Goal: Task Accomplishment & Management: Manage account settings

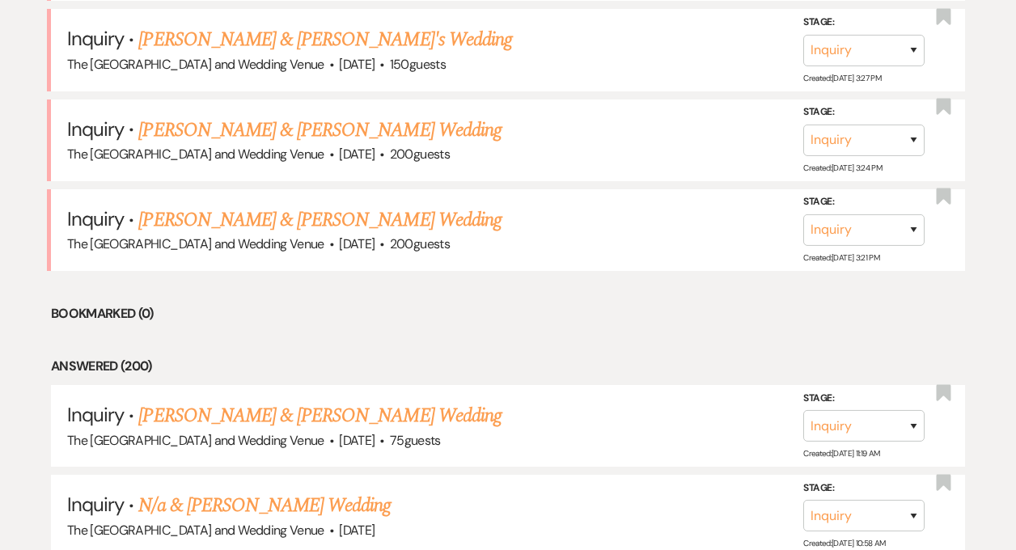
scroll to position [1149, 0]
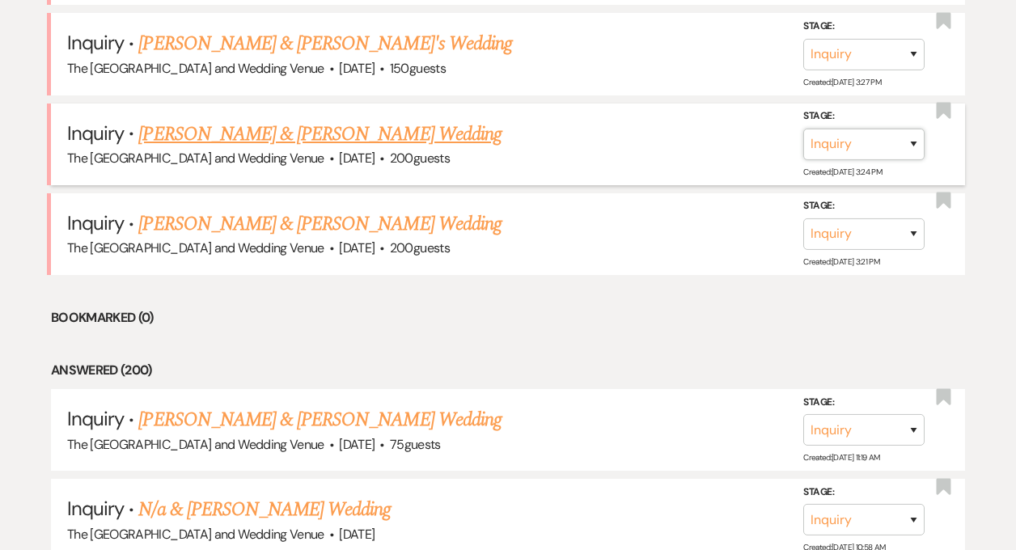
click at [856, 150] on select "Inquiry Follow Up Tour Requested Tour Confirmed Toured Proposal Sent Booked Lost" at bounding box center [863, 145] width 121 height 32
select select "8"
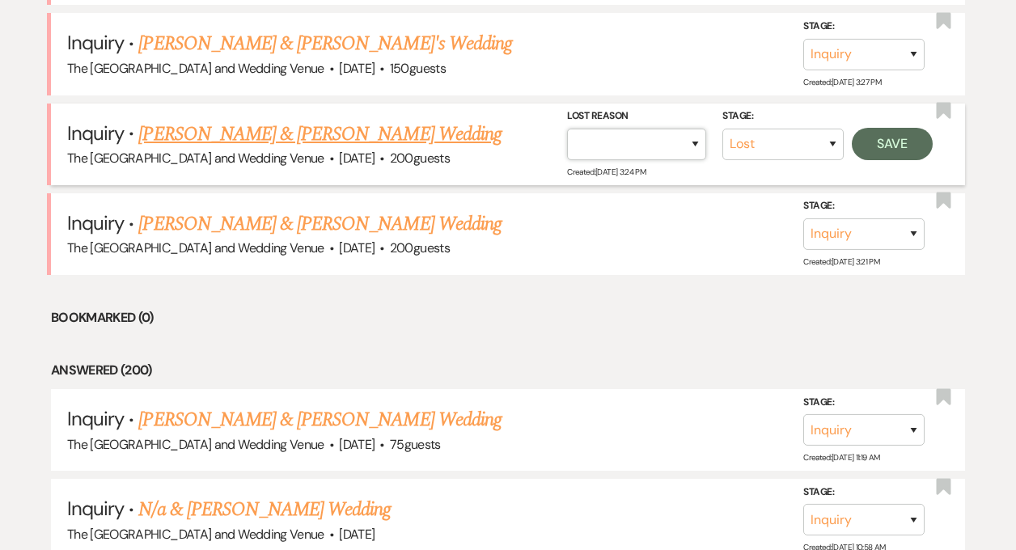
click at [676, 141] on select "Booked Elsewhere Budget Date Unavailable No Response Not a Good Match Capacity …" at bounding box center [636, 145] width 139 height 32
select select "4"
click at [892, 143] on button "Save" at bounding box center [892, 144] width 81 height 32
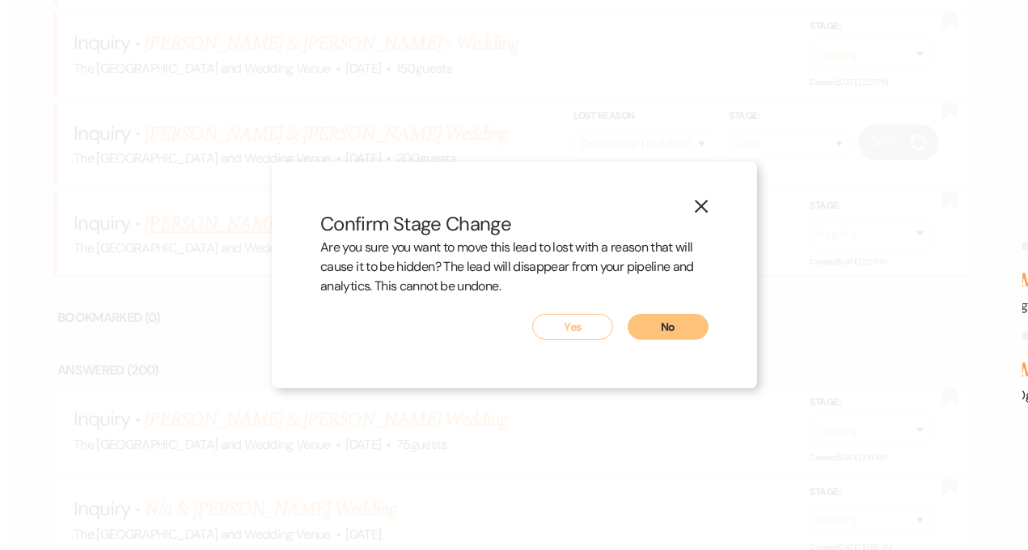
scroll to position [1150, 0]
click at [550, 322] on button "Yes" at bounding box center [572, 327] width 81 height 26
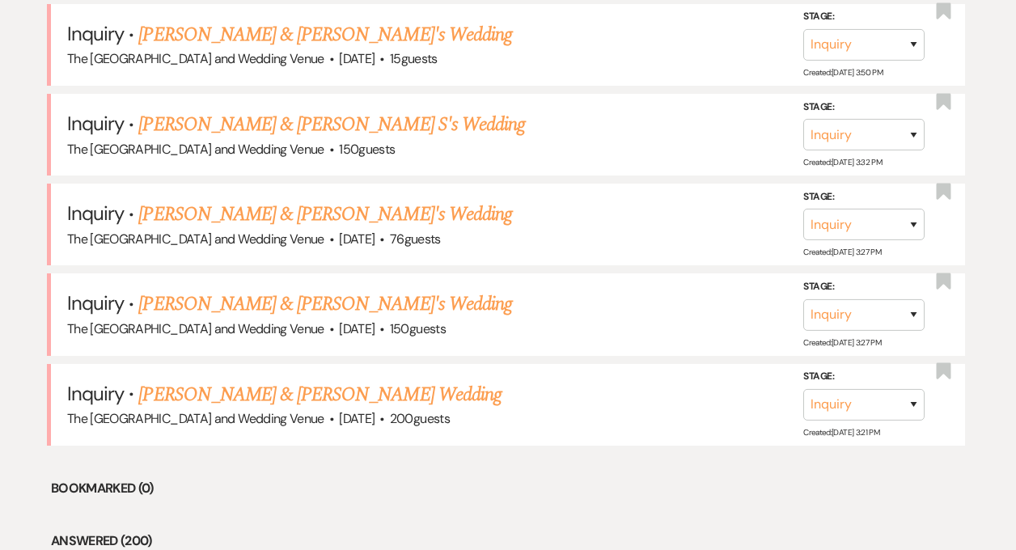
scroll to position [987, 0]
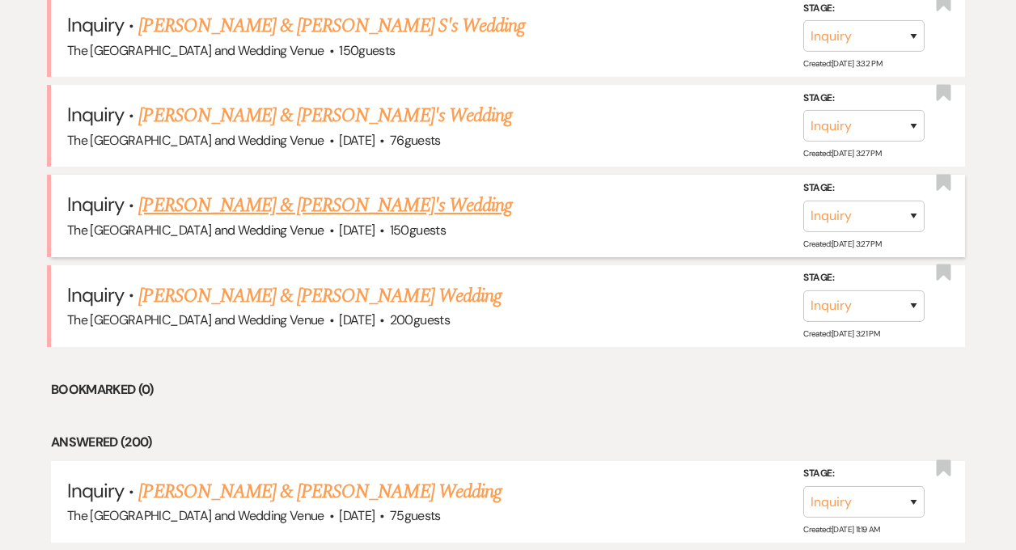
click at [262, 208] on link "[PERSON_NAME] & [PERSON_NAME]'s Wedding" at bounding box center [325, 205] width 374 height 29
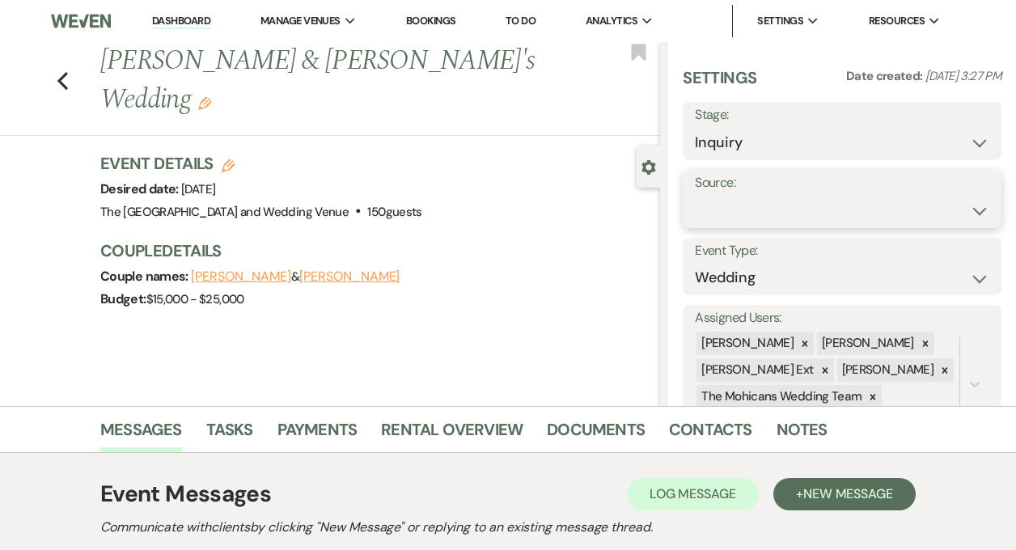
click at [748, 200] on select "Weven Venue Website Instagram Facebook Pinterest Google The Knot Wedding Wire H…" at bounding box center [842, 211] width 294 height 32
select select "5"
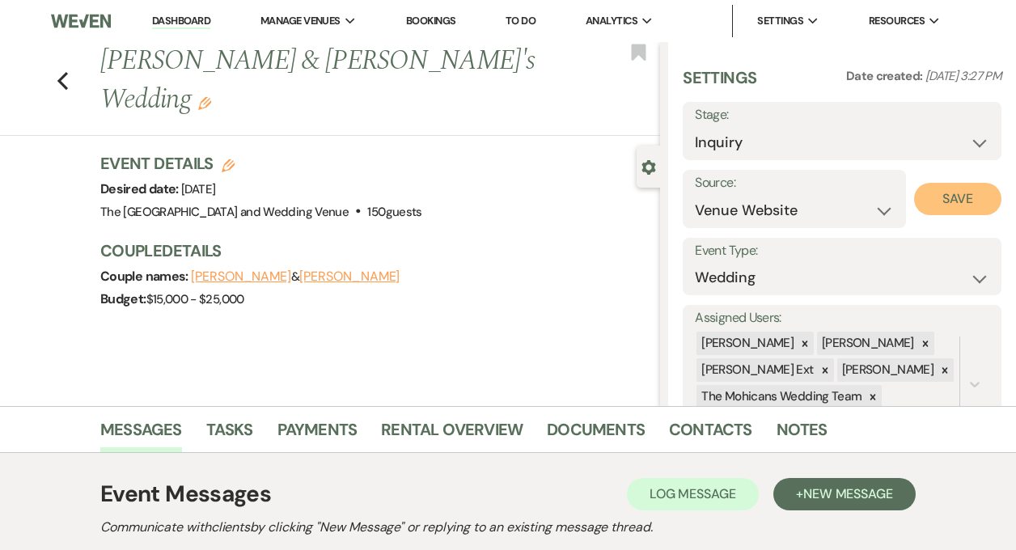
click at [930, 205] on button "Save" at bounding box center [957, 199] width 87 height 32
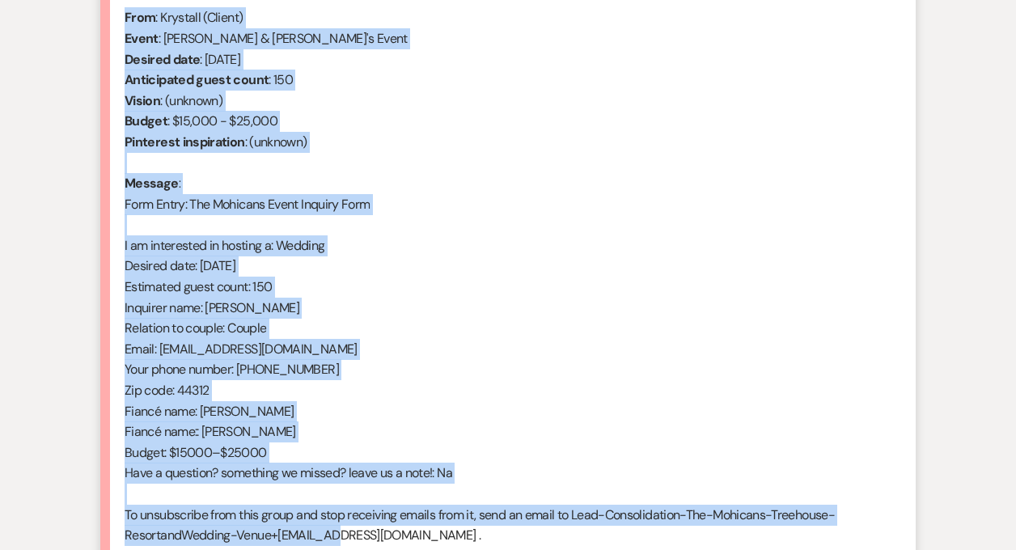
scroll to position [716, 0]
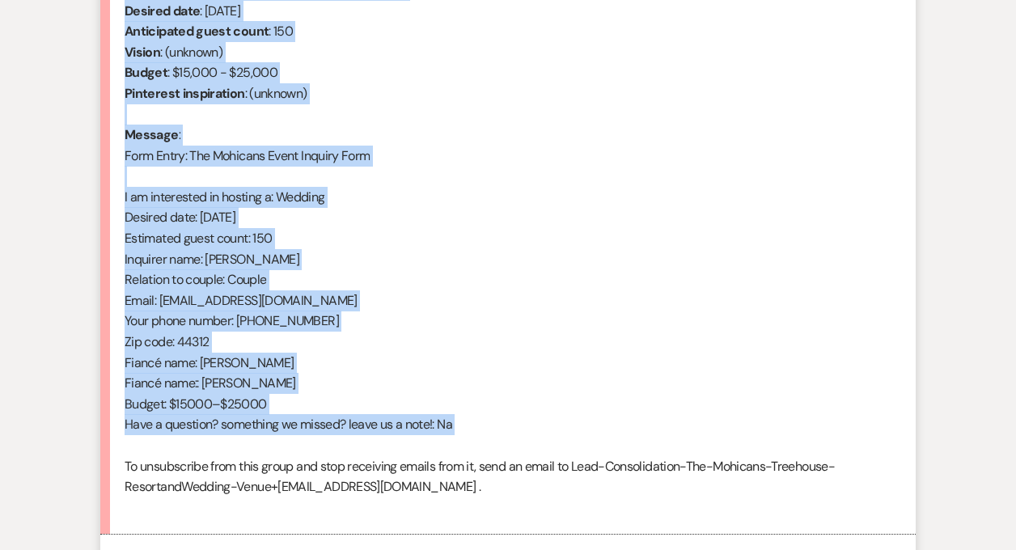
drag, startPoint x: 125, startPoint y: 257, endPoint x: 370, endPoint y: 436, distance: 304.0
click at [370, 436] on div "From : [PERSON_NAME] (Client) Event : [PERSON_NAME] & [PERSON_NAME]'s Event Des…" at bounding box center [508, 238] width 767 height 559
copy div "From : [PERSON_NAME] (Client) Event : [PERSON_NAME] & [PERSON_NAME]'s Event Des…"
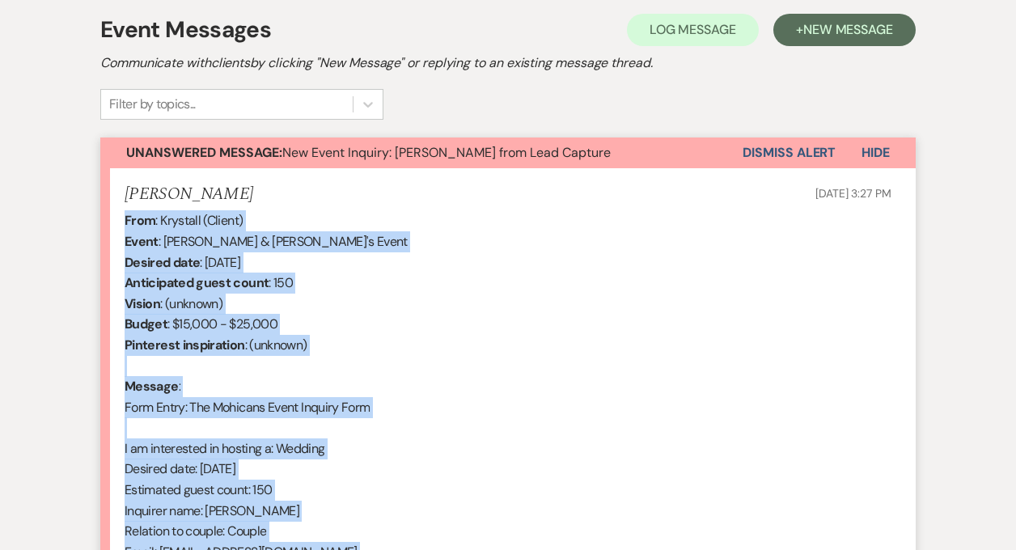
scroll to position [400, 0]
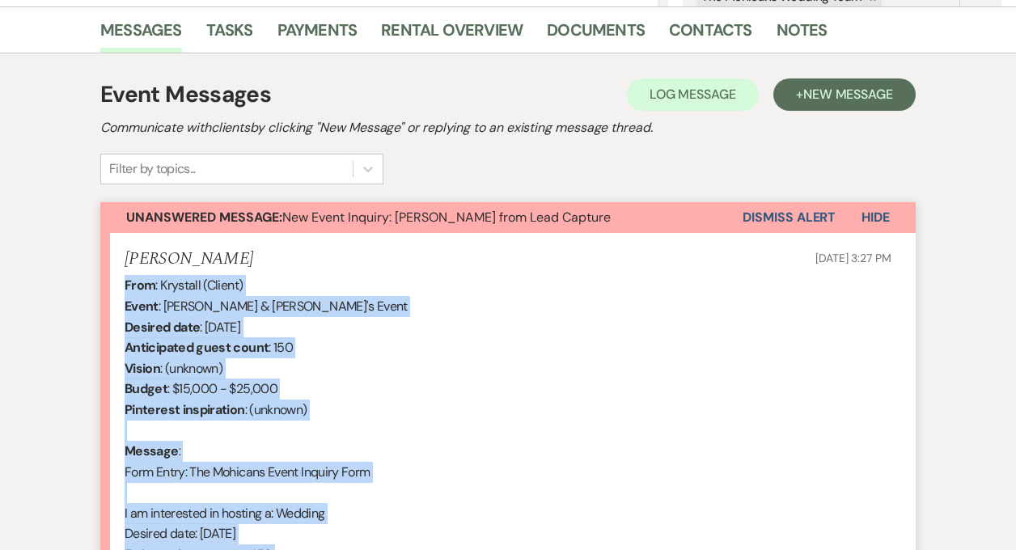
click at [773, 219] on button "Dismiss Alert" at bounding box center [789, 217] width 93 height 31
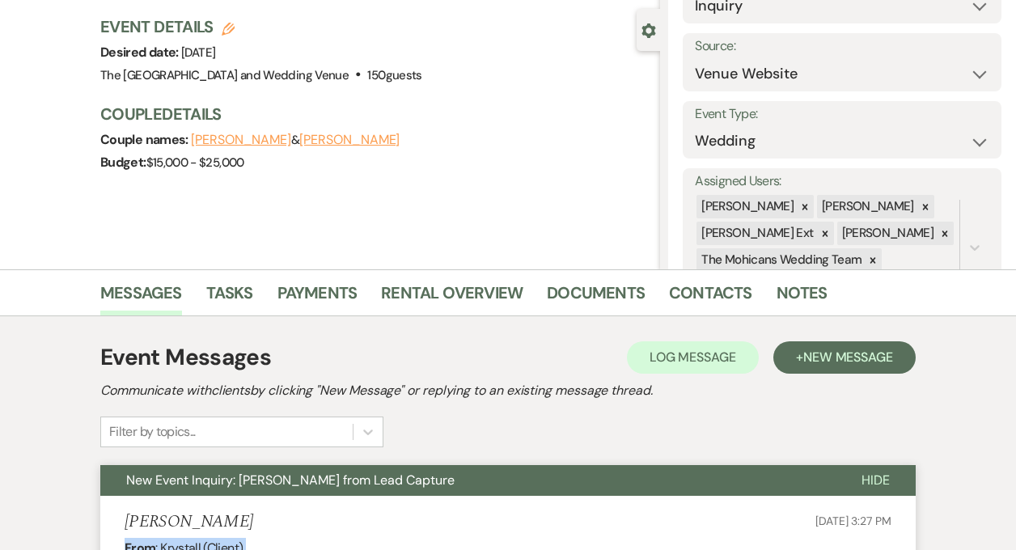
scroll to position [0, 0]
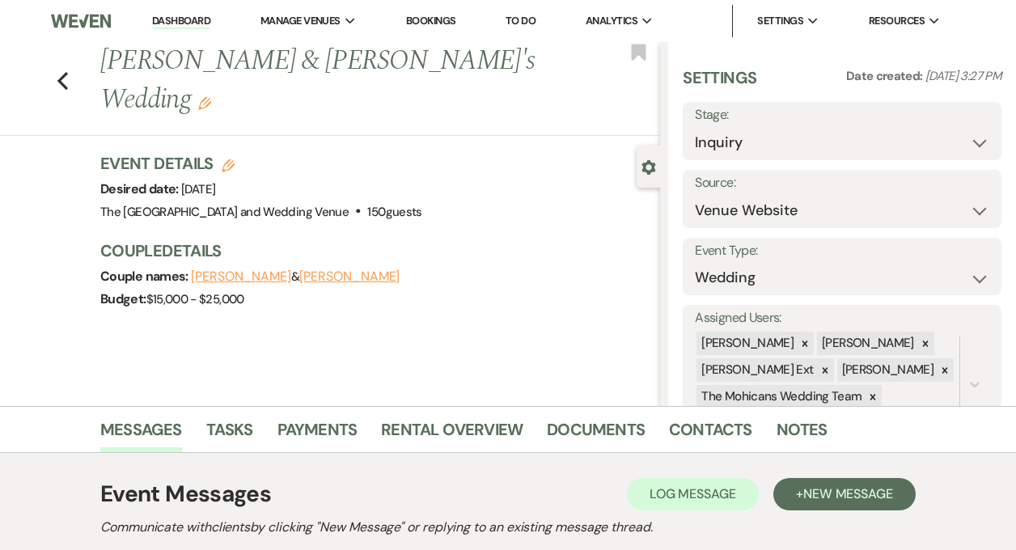
click at [176, 21] on link "Dashboard" at bounding box center [181, 21] width 58 height 15
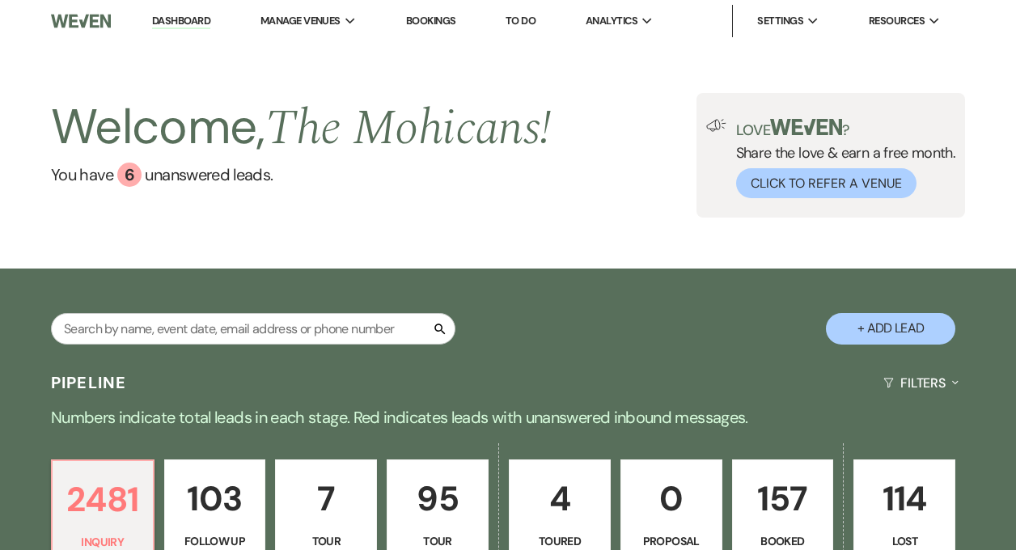
scroll to position [879, 0]
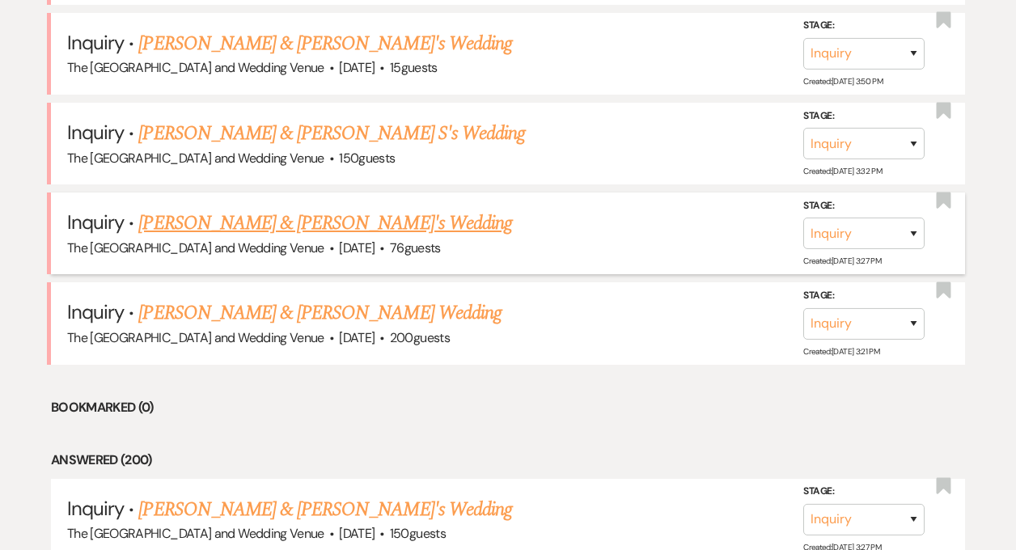
click at [359, 225] on link "[PERSON_NAME] & [PERSON_NAME]'s Wedding" at bounding box center [325, 223] width 374 height 29
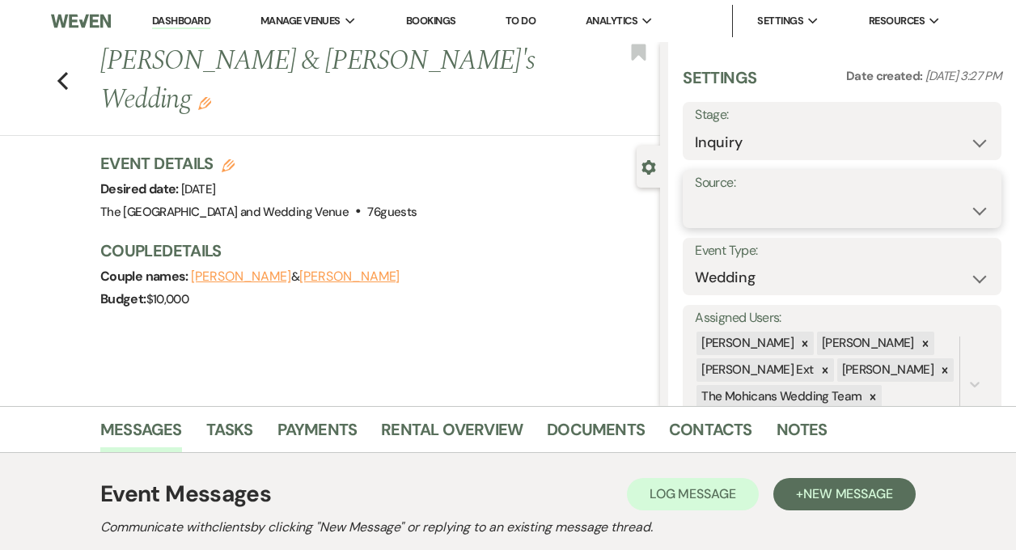
click at [760, 211] on select "Weven Venue Website Instagram Facebook Pinterest Google The Knot Wedding Wire H…" at bounding box center [842, 211] width 294 height 32
select select "5"
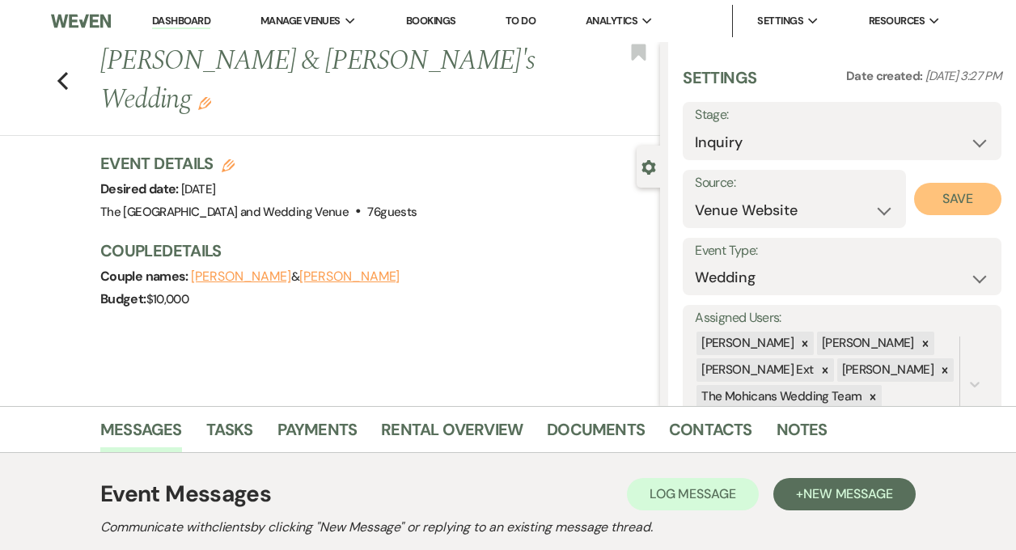
click at [940, 197] on button "Save" at bounding box center [957, 199] width 87 height 32
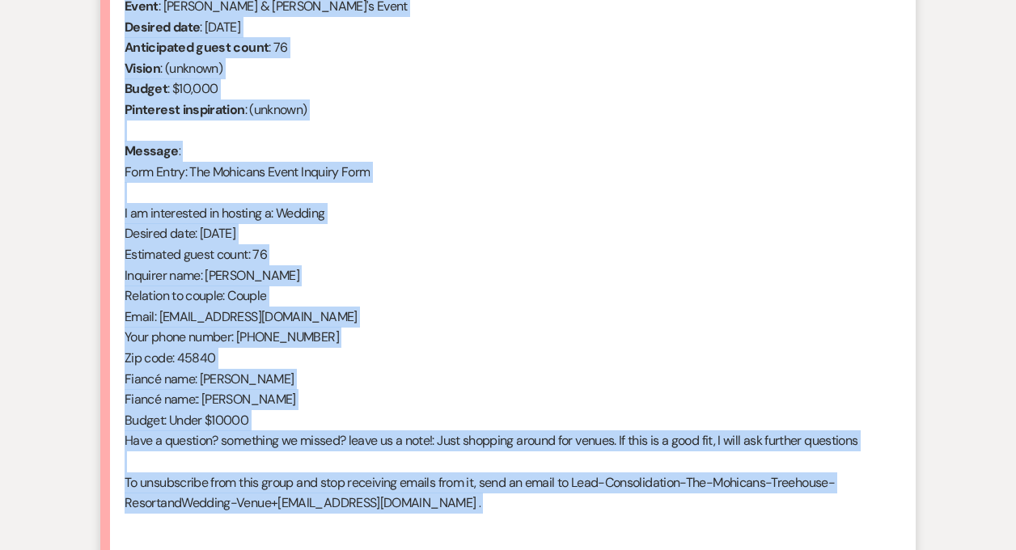
scroll to position [784, 0]
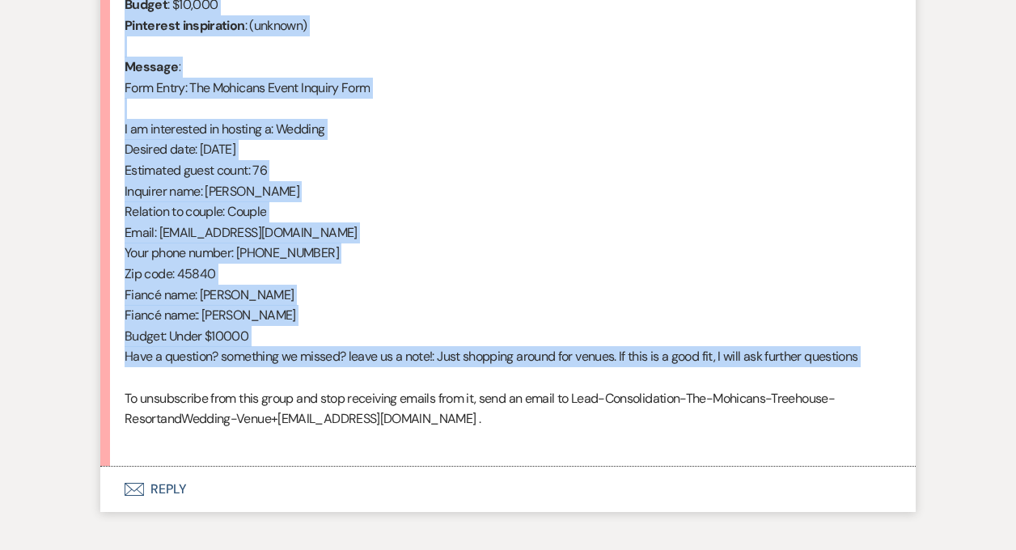
drag, startPoint x: 123, startPoint y: 260, endPoint x: 379, endPoint y: 374, distance: 279.9
click at [379, 374] on li "[PERSON_NAME] [DATE] 3:27 PM From : [PERSON_NAME] (Client) Event : [PERSON_NAME…" at bounding box center [507, 158] width 815 height 619
copy div "From : [PERSON_NAME] (Client) Event : [PERSON_NAME] & [PERSON_NAME]'s Event Des…"
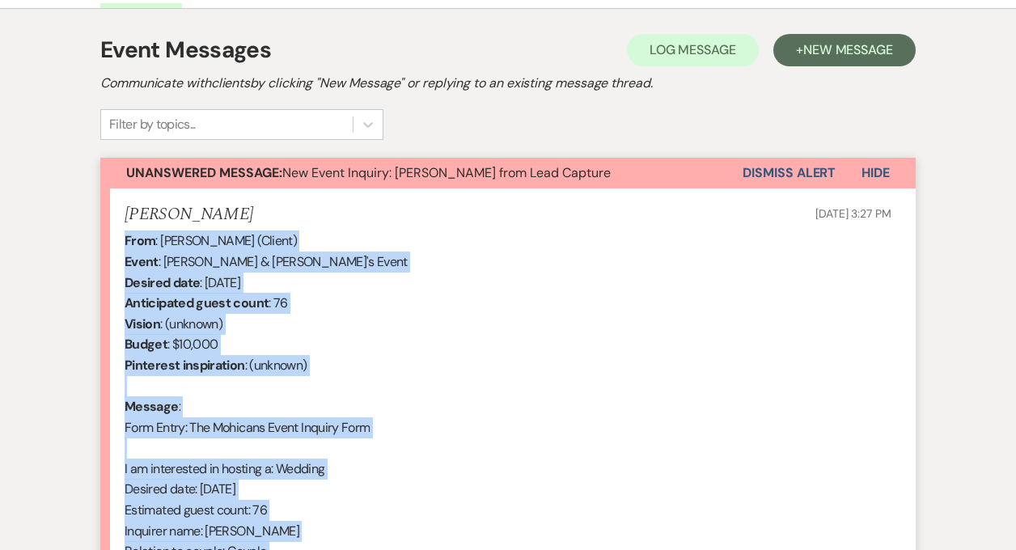
scroll to position [311, 0]
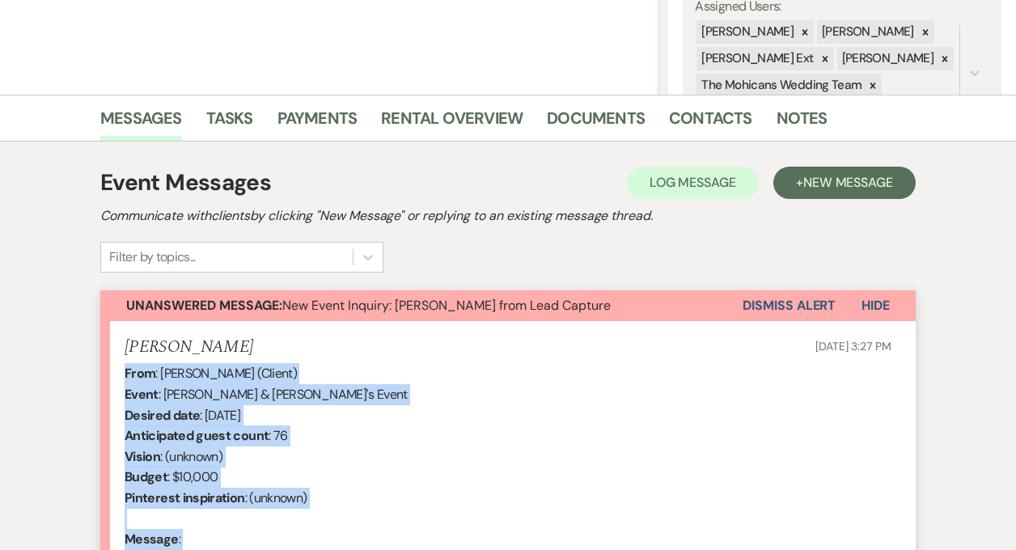
click at [756, 300] on button "Dismiss Alert" at bounding box center [789, 305] width 93 height 31
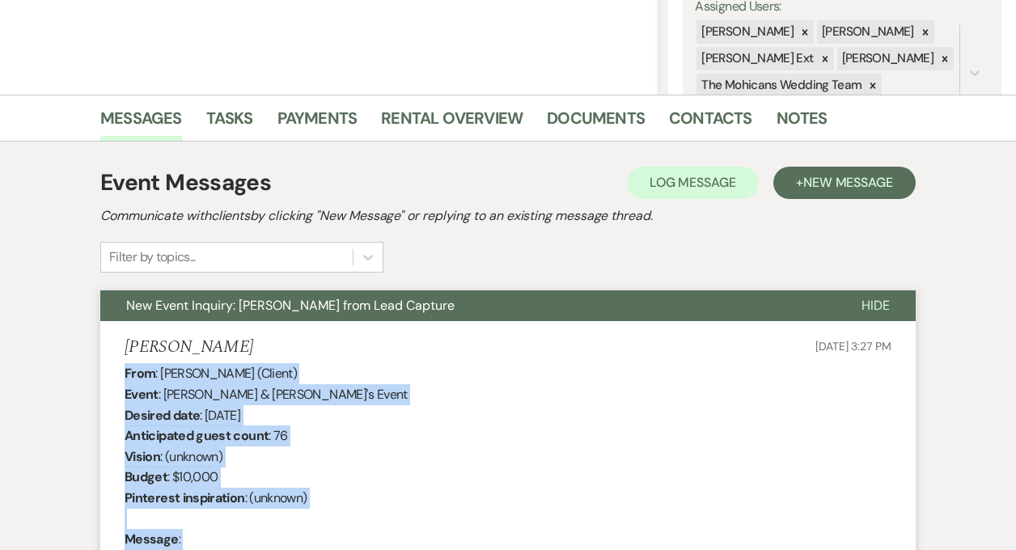
scroll to position [0, 0]
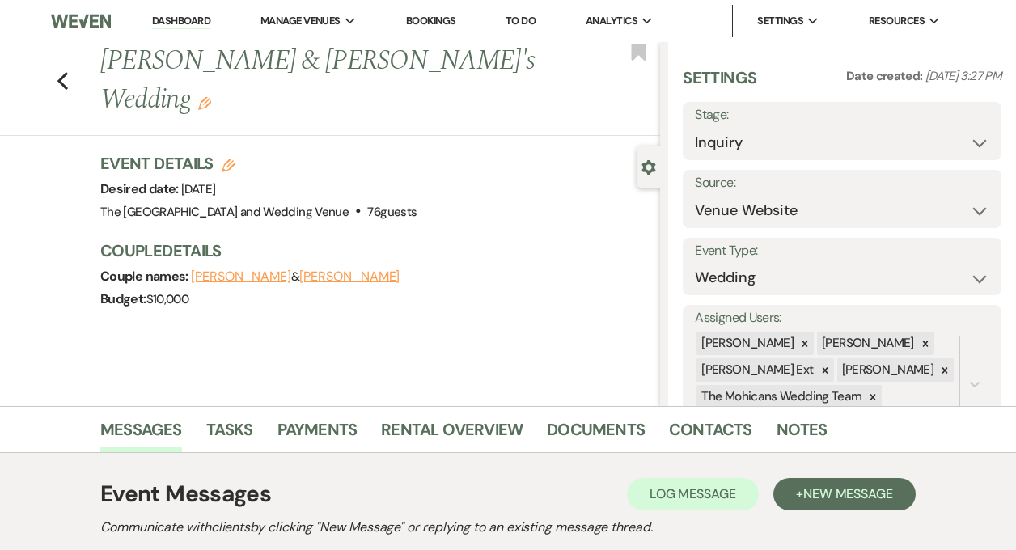
click at [185, 21] on link "Dashboard" at bounding box center [181, 21] width 58 height 15
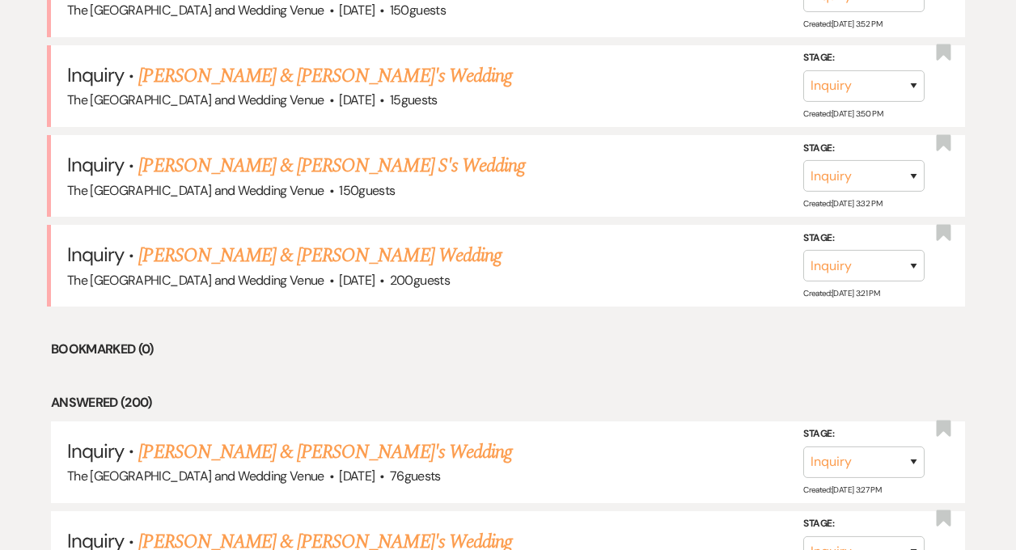
scroll to position [895, 0]
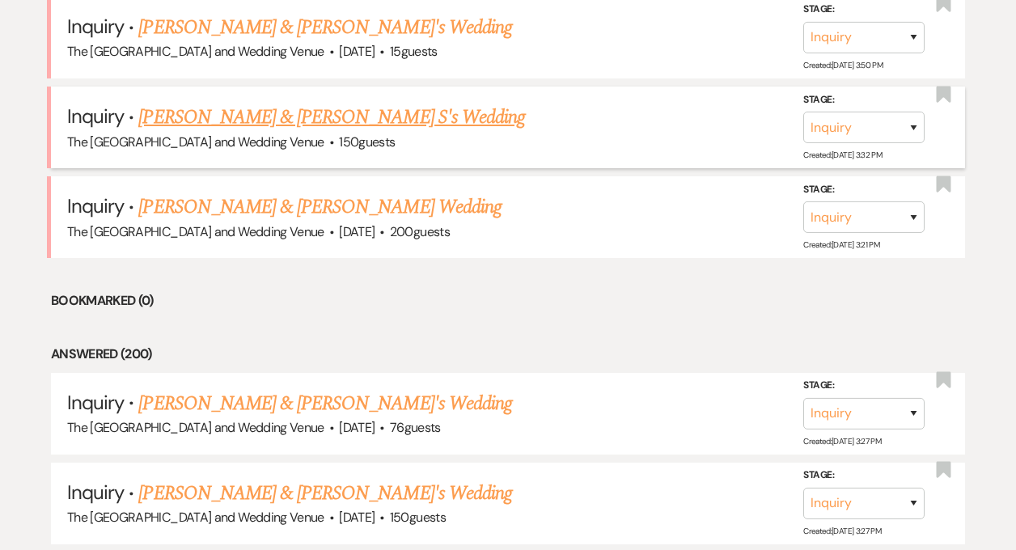
click at [321, 114] on link "[PERSON_NAME] & [PERSON_NAME] S's Wedding" at bounding box center [331, 117] width 387 height 29
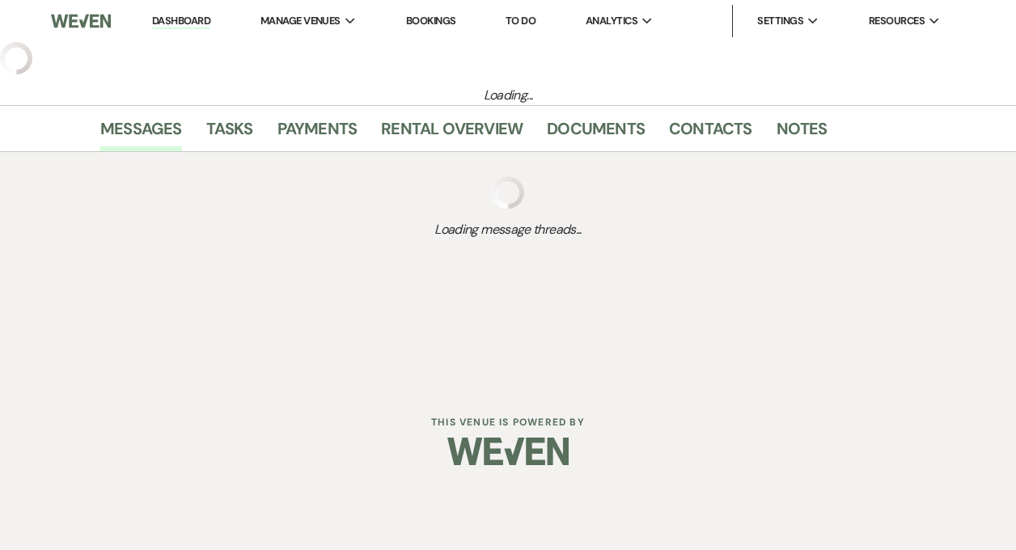
select select "17"
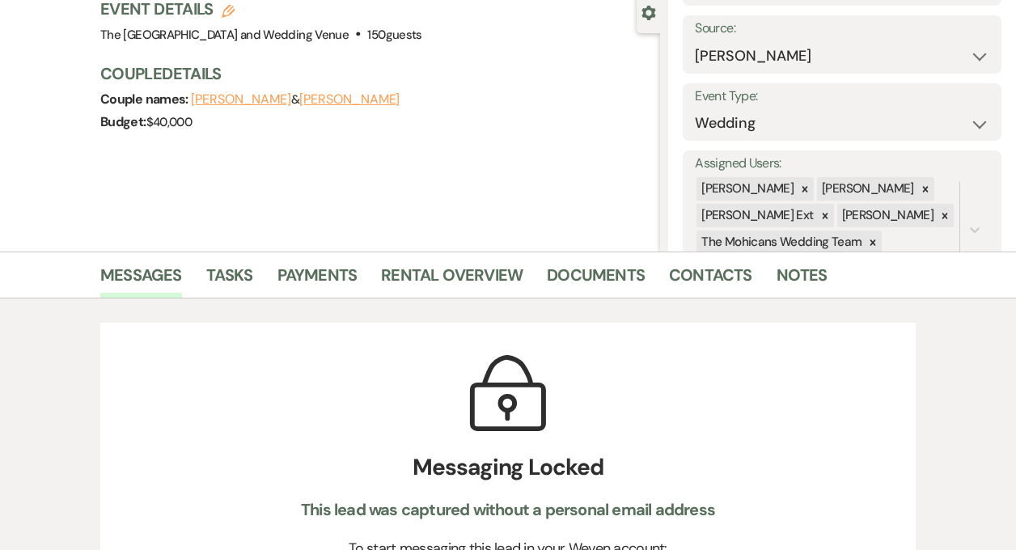
scroll to position [164, 0]
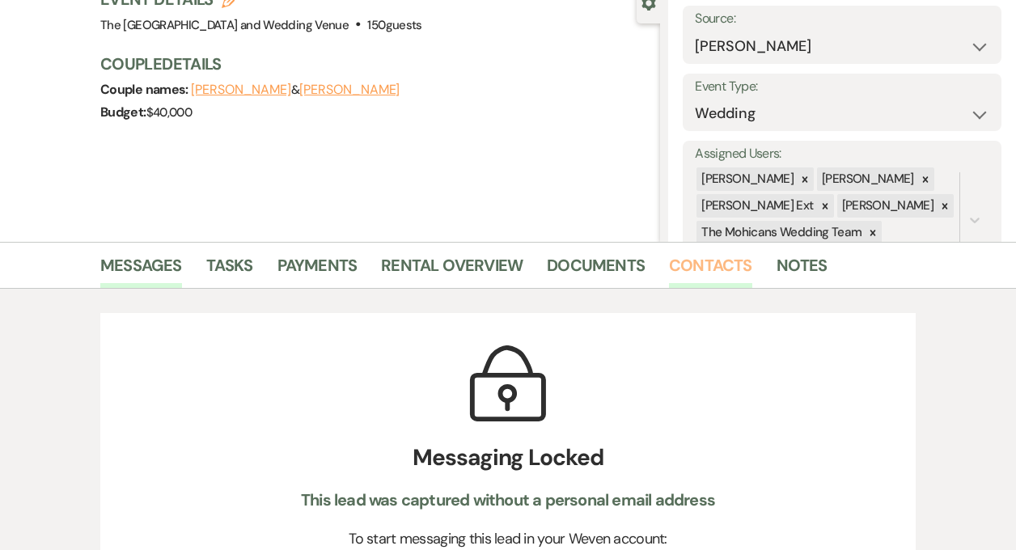
click at [699, 272] on link "Contacts" at bounding box center [710, 270] width 83 height 36
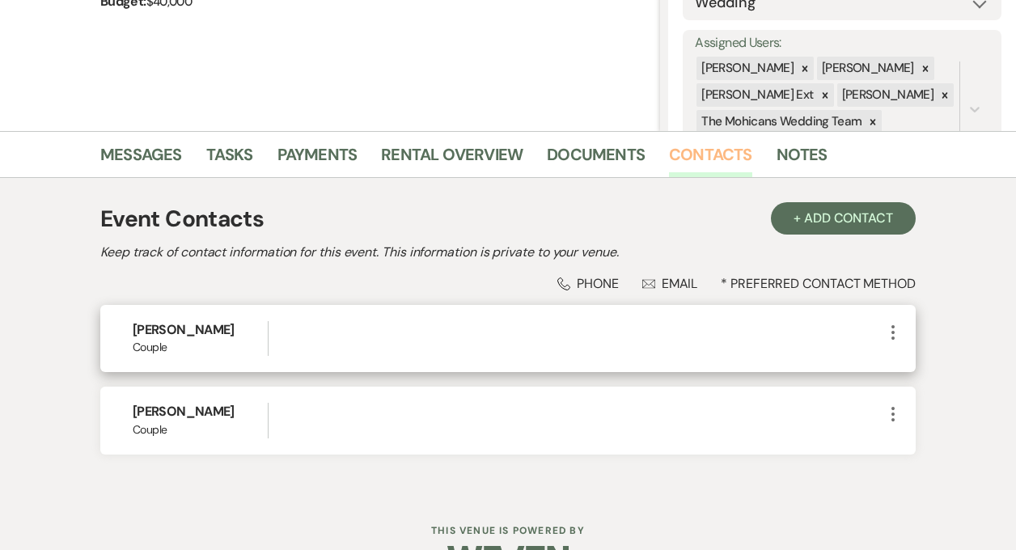
scroll to position [288, 0]
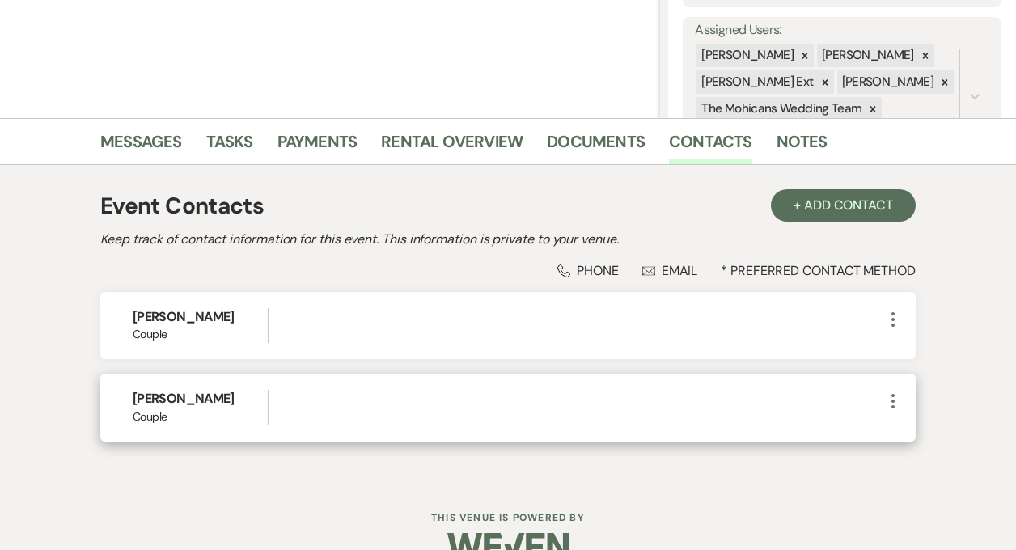
click at [889, 398] on icon "More" at bounding box center [892, 401] width 19 height 19
click at [904, 434] on icon "Pencil" at bounding box center [909, 432] width 13 height 13
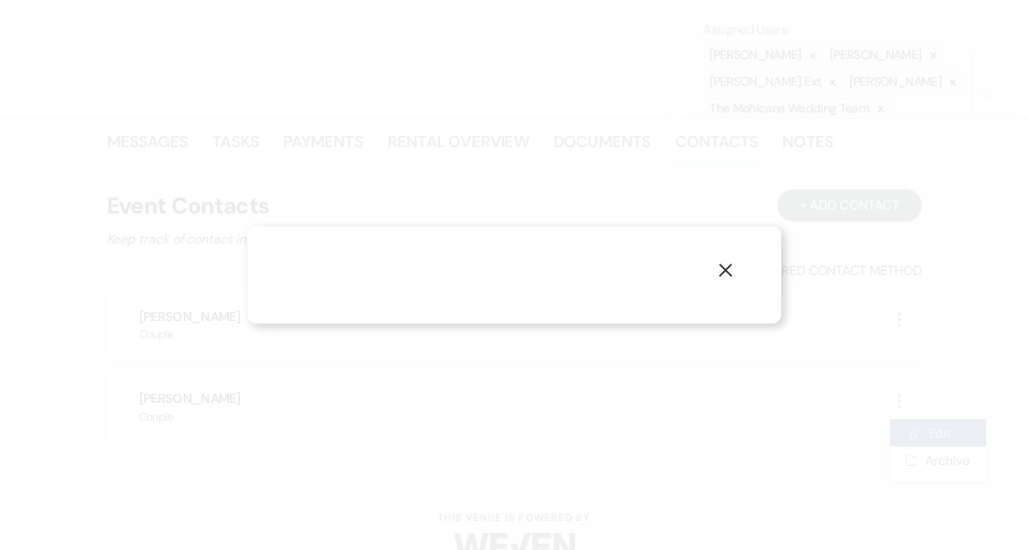
select select "1"
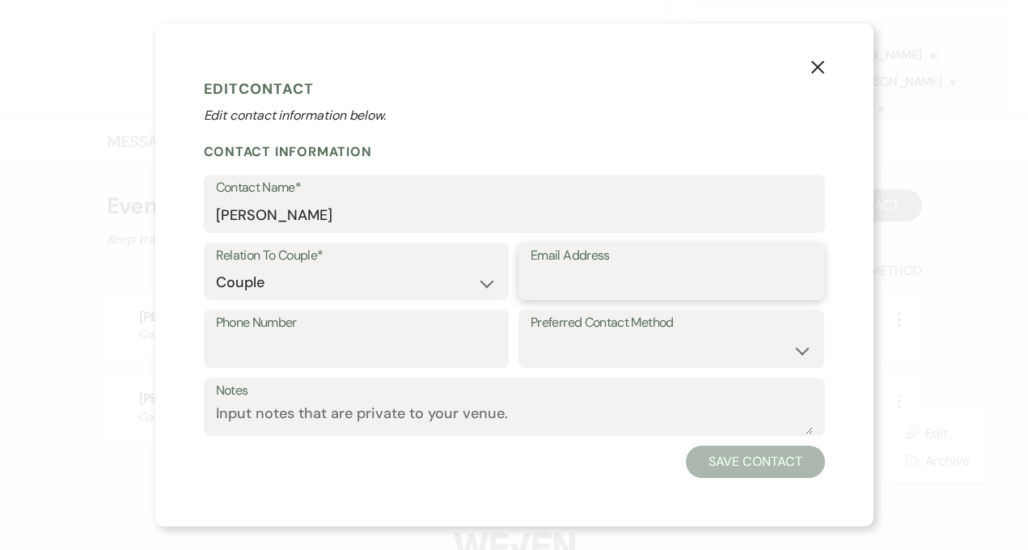
click at [651, 283] on input "Email Address" at bounding box center [672, 283] width 282 height 32
paste input "[PERSON_NAME][EMAIL_ADDRESS][DOMAIN_NAME]"
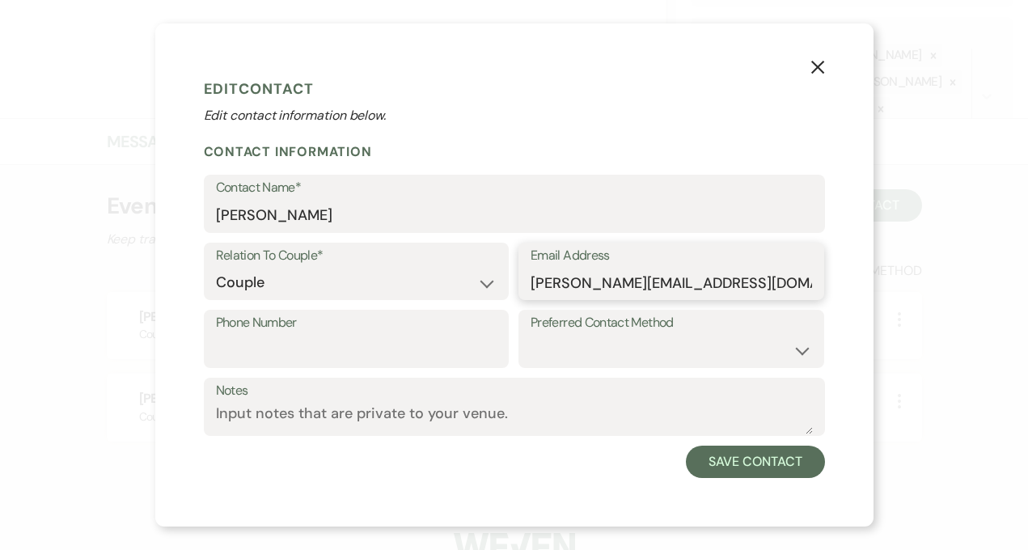
type input "[PERSON_NAME][EMAIL_ADDRESS][DOMAIN_NAME]"
click at [395, 346] on input "Phone Number" at bounding box center [357, 351] width 282 height 32
paste input "[PHONE_NUMBER]"
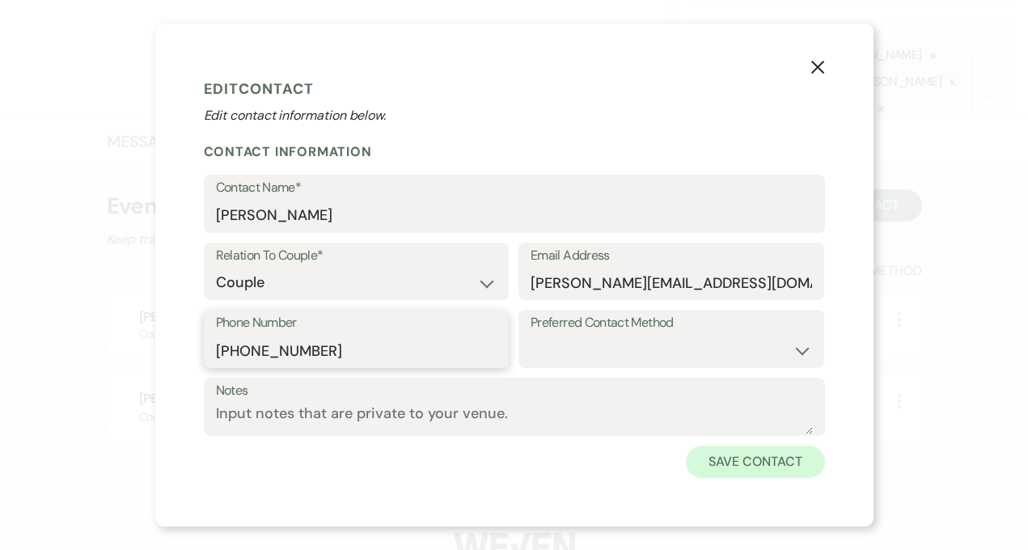
type input "[PHONE_NUMBER]"
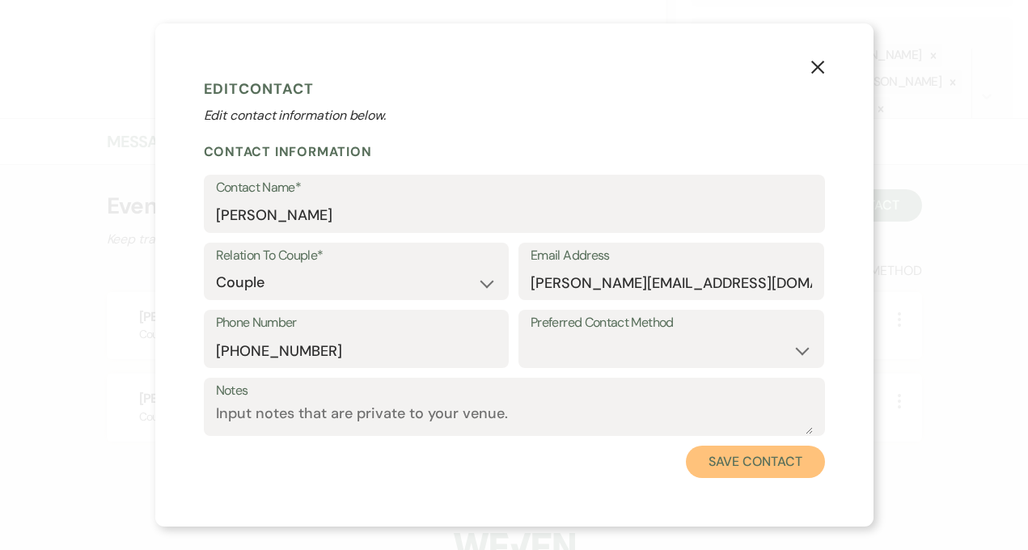
click at [735, 463] on button "Save Contact" at bounding box center [755, 462] width 138 height 32
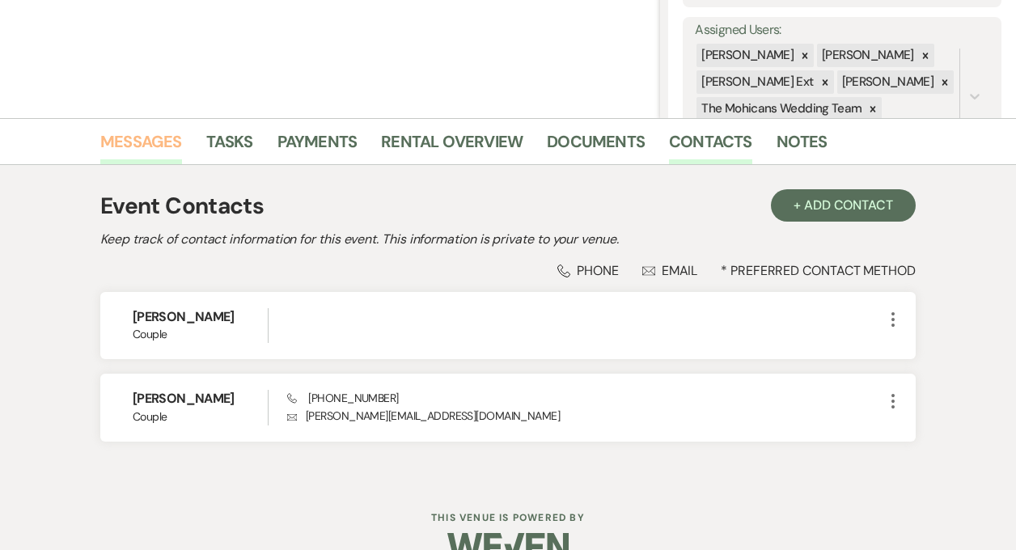
click at [175, 149] on link "Messages" at bounding box center [141, 147] width 82 height 36
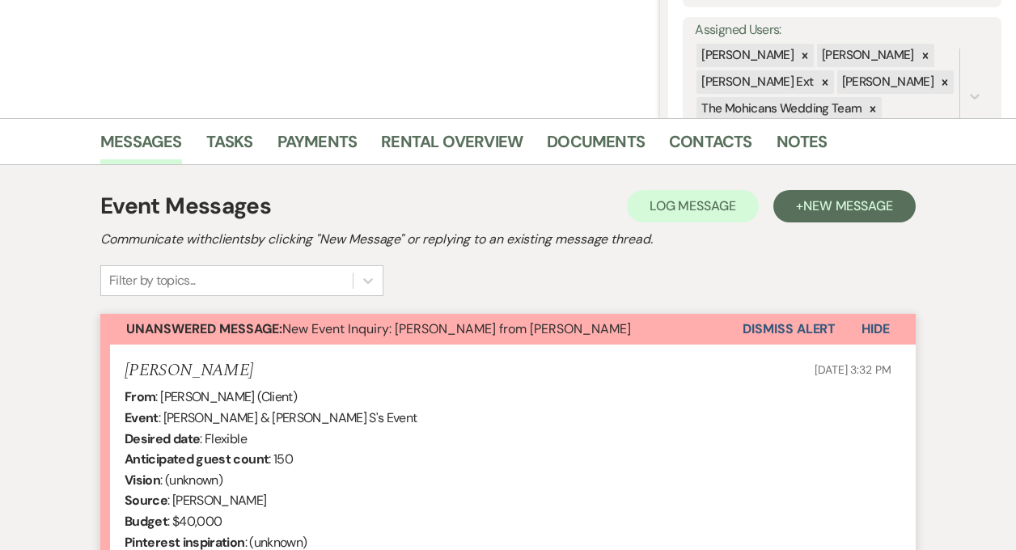
click at [782, 327] on button "Dismiss Alert" at bounding box center [789, 329] width 93 height 31
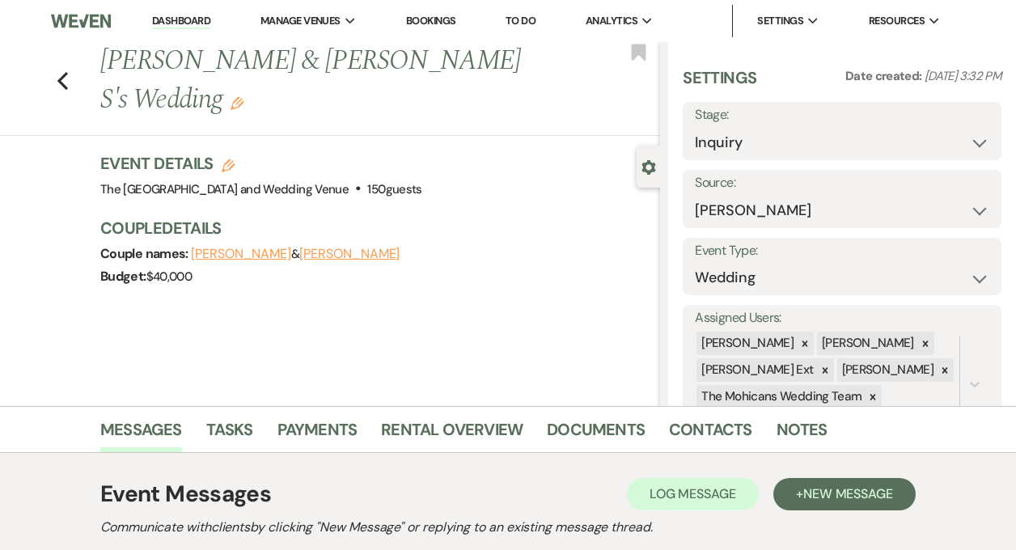
click at [196, 23] on link "Dashboard" at bounding box center [181, 21] width 58 height 15
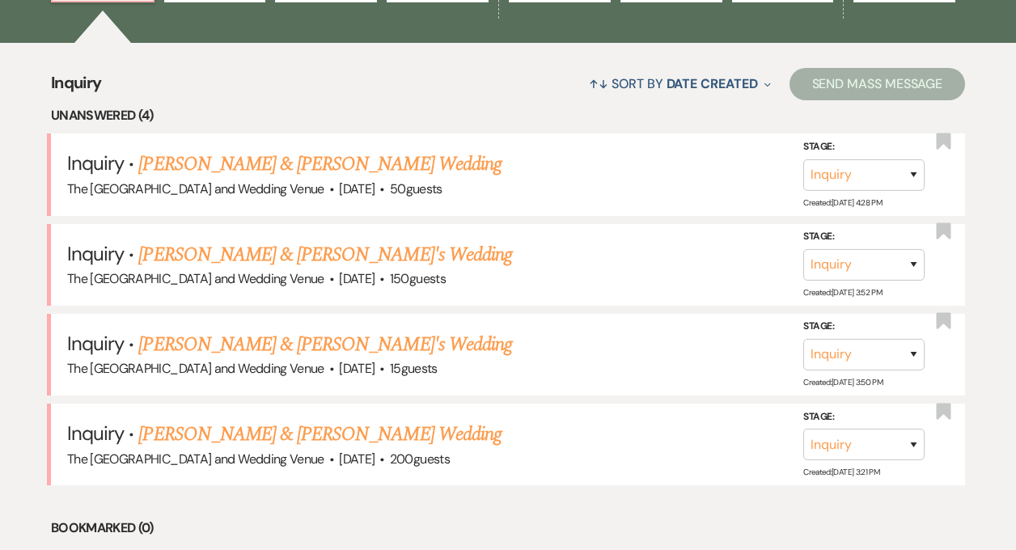
scroll to position [634, 0]
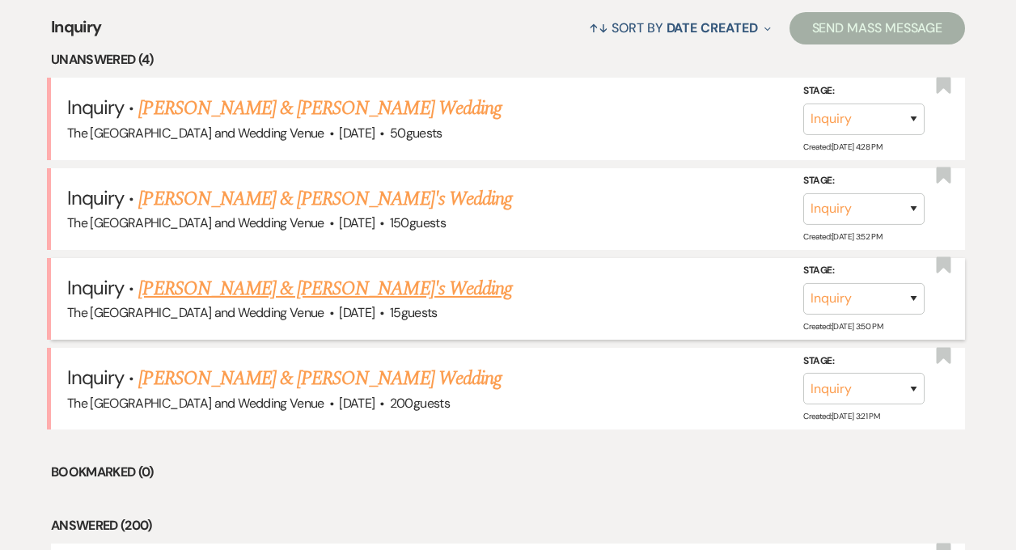
click at [292, 289] on link "[PERSON_NAME] & [PERSON_NAME]'s Wedding" at bounding box center [325, 288] width 374 height 29
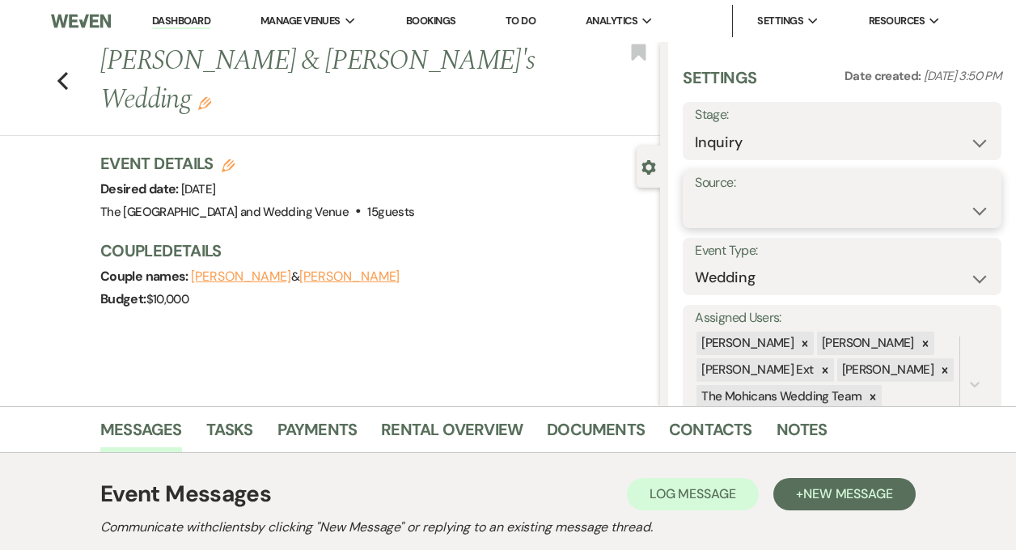
click at [739, 211] on select "Weven Venue Website Instagram Facebook Pinterest Google The Knot Wedding Wire H…" at bounding box center [842, 211] width 294 height 32
select select "5"
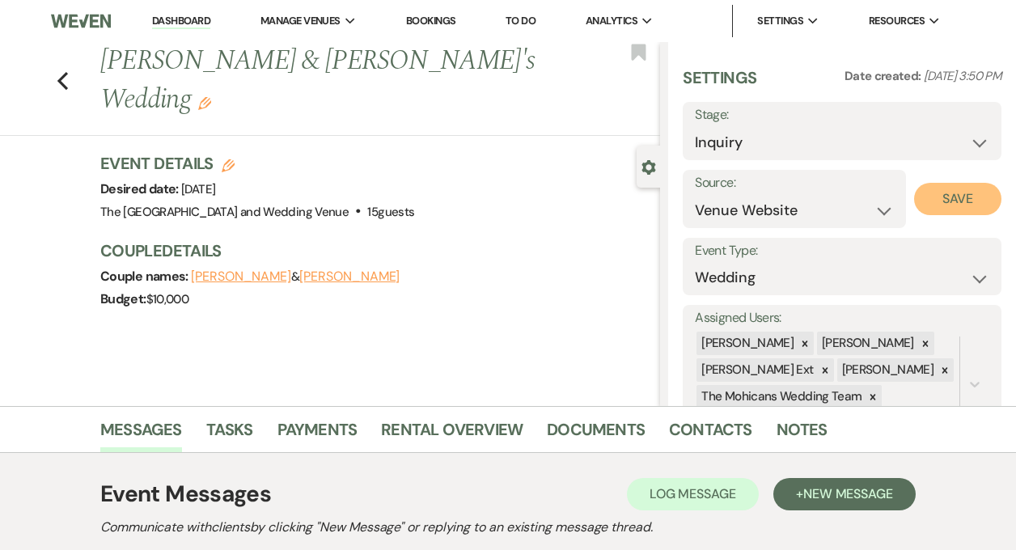
click at [925, 199] on button "Save" at bounding box center [957, 199] width 87 height 32
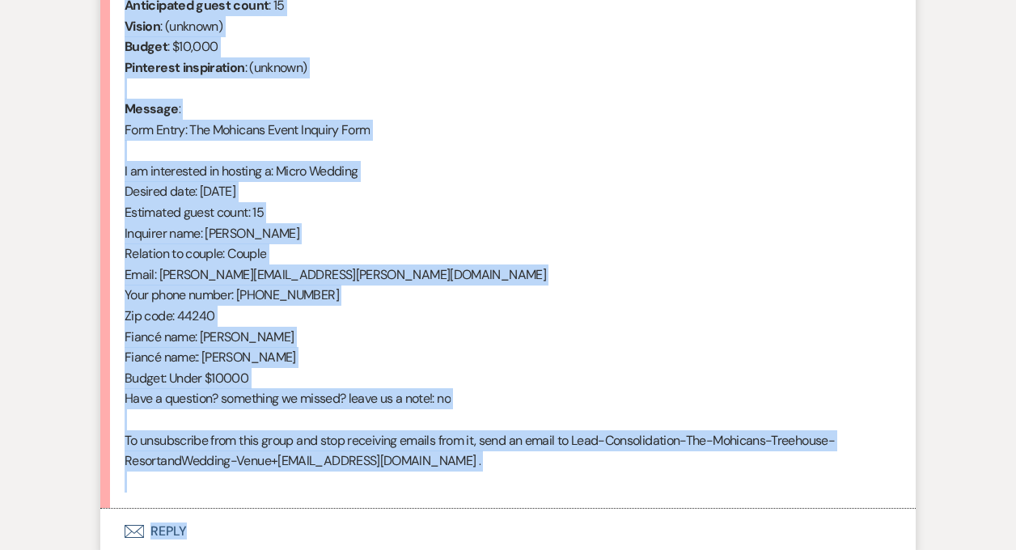
scroll to position [746, 0]
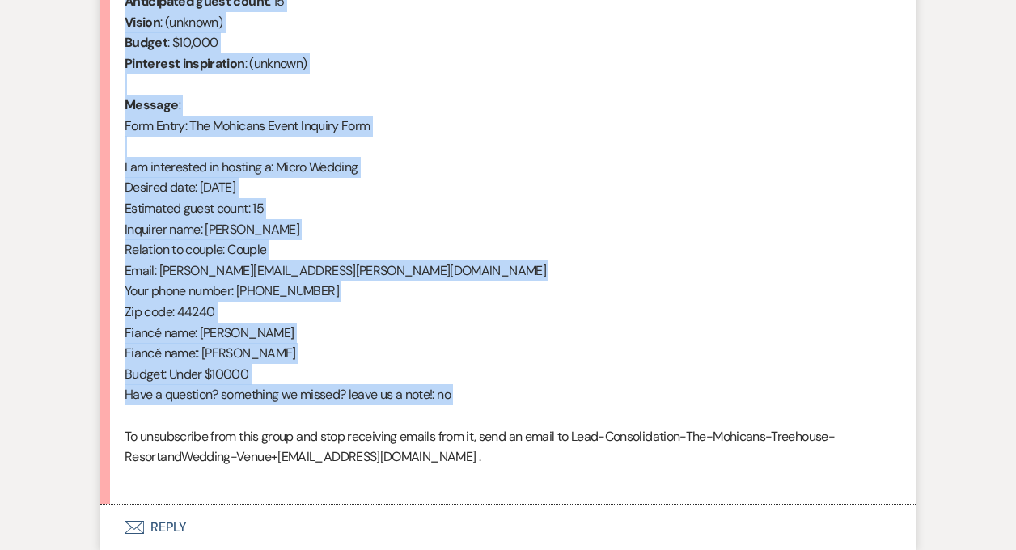
drag, startPoint x: 125, startPoint y: 286, endPoint x: 386, endPoint y: 417, distance: 291.9
click at [386, 417] on div "From : [PERSON_NAME] (Client) Event : [PERSON_NAME] & [PERSON_NAME]'s Event Des…" at bounding box center [508, 208] width 767 height 559
copy div "From : [PERSON_NAME] (Client) Event : [PERSON_NAME] & [PERSON_NAME]'s Event Des…"
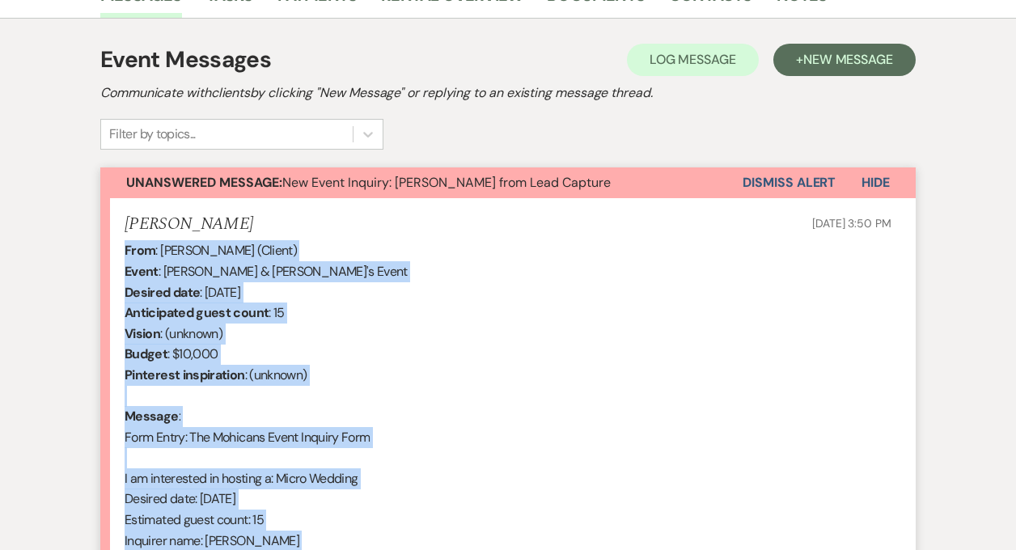
scroll to position [418, 0]
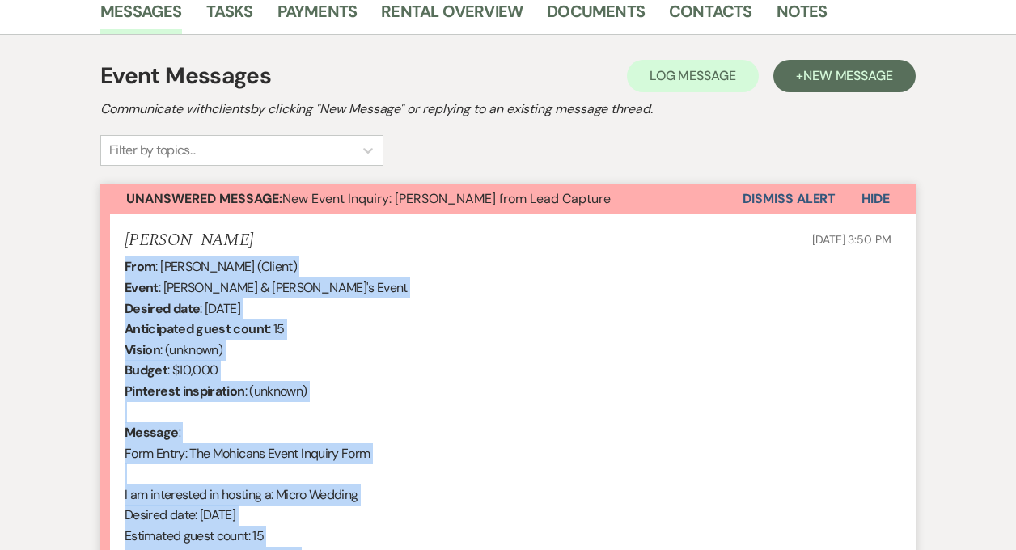
click at [772, 199] on button "Dismiss Alert" at bounding box center [789, 199] width 93 height 31
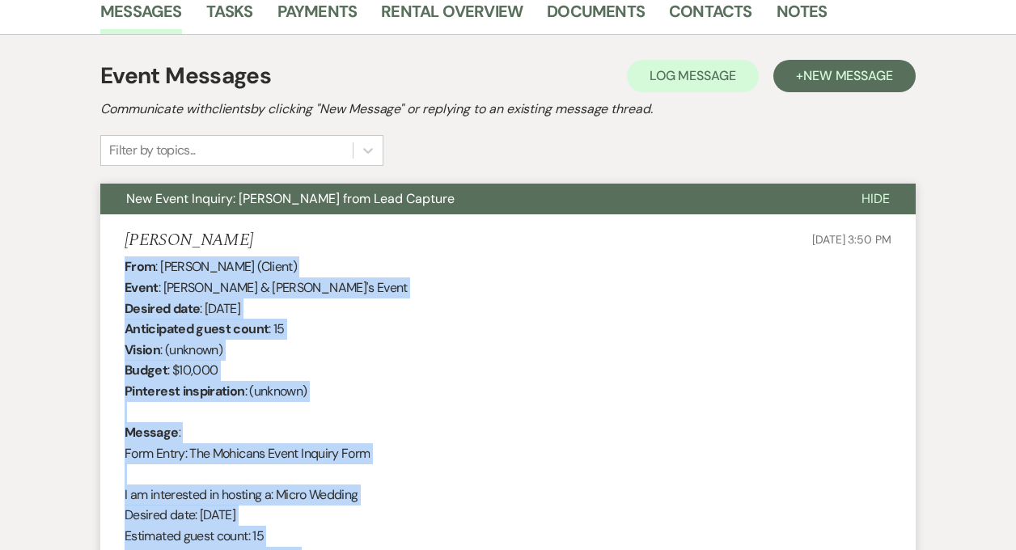
scroll to position [0, 0]
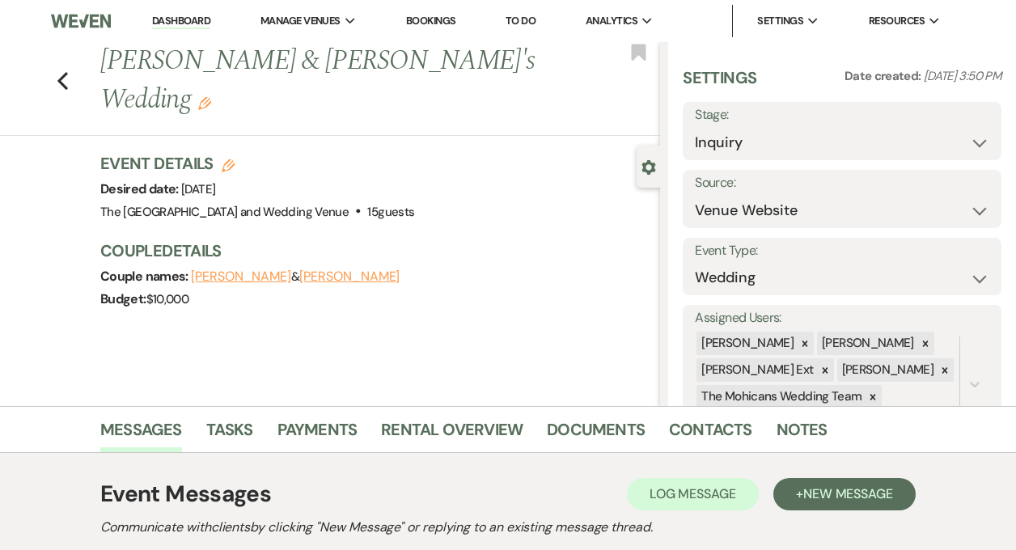
click at [193, 19] on link "Dashboard" at bounding box center [181, 21] width 58 height 15
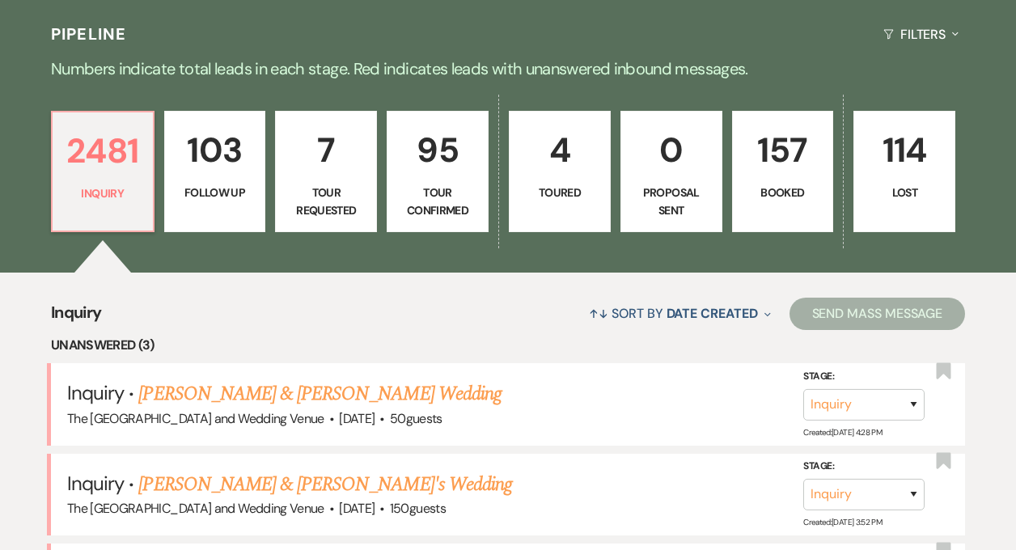
scroll to position [611, 0]
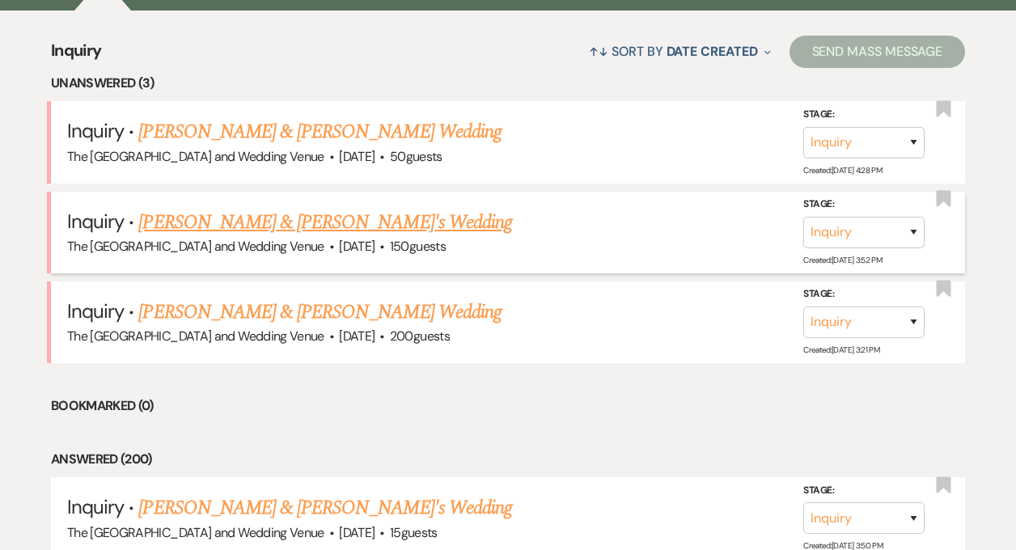
click at [273, 221] on link "[PERSON_NAME] & [PERSON_NAME]'s Wedding" at bounding box center [325, 222] width 374 height 29
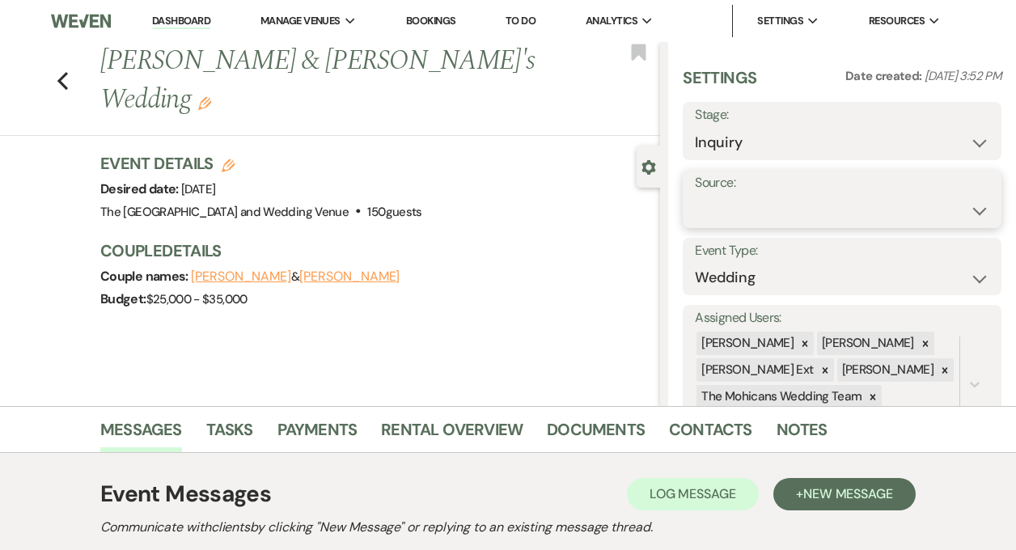
click at [769, 210] on select "Weven Venue Website Instagram Facebook Pinterest Google The Knot Wedding Wire H…" at bounding box center [842, 211] width 294 height 32
select select "5"
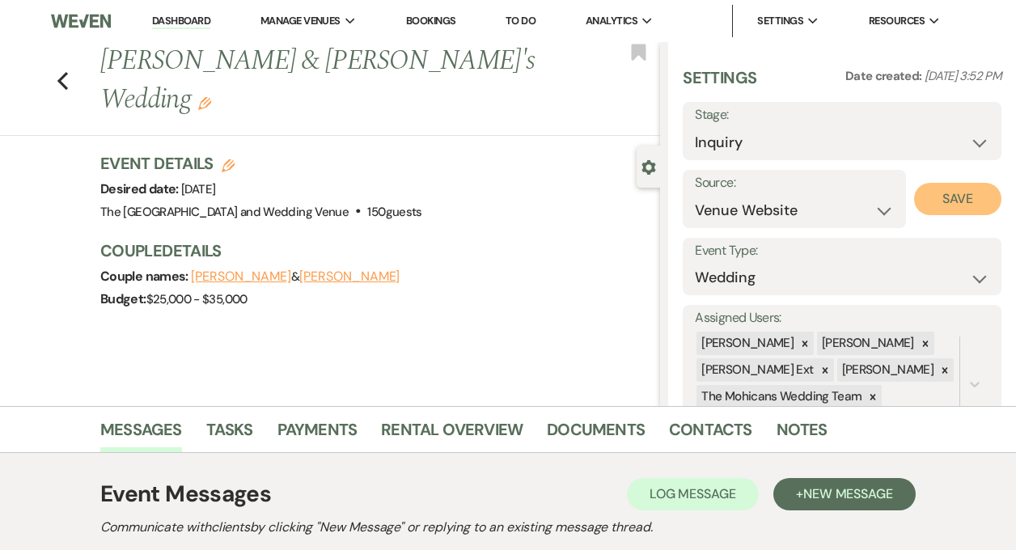
click at [951, 199] on button "Save" at bounding box center [957, 199] width 87 height 32
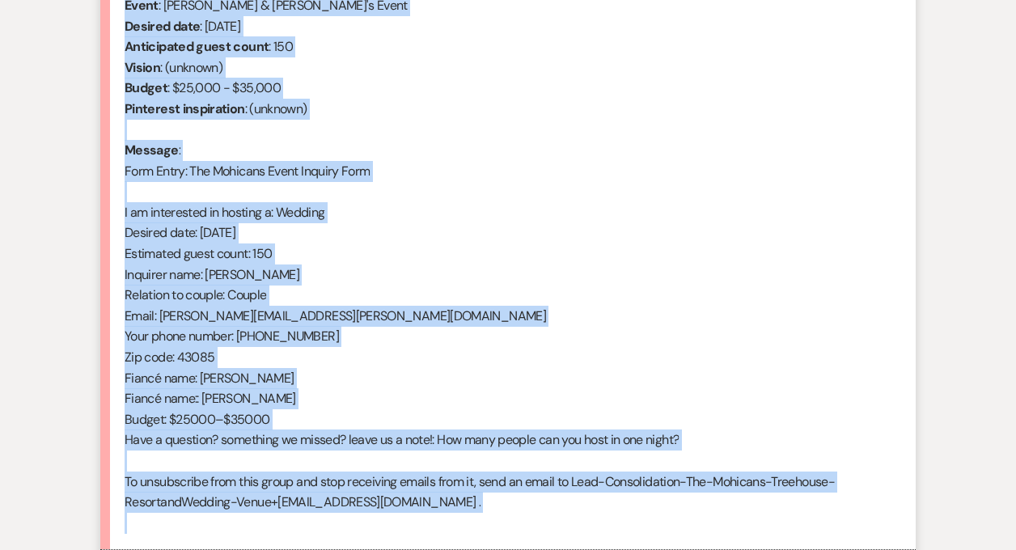
scroll to position [846, 0]
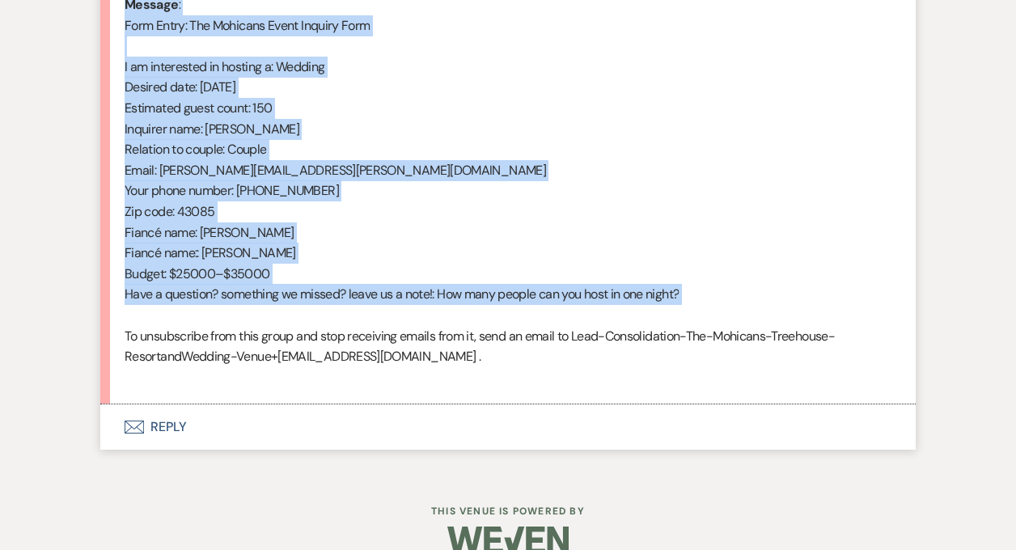
drag, startPoint x: 125, startPoint y: 311, endPoint x: 371, endPoint y: 313, distance: 246.7
click at [371, 313] on div "From : [PERSON_NAME] (Client) Event : [PERSON_NAME] & [PERSON_NAME]'s Event Des…" at bounding box center [508, 108] width 767 height 559
copy div "From : [PERSON_NAME] (Client) Event : [PERSON_NAME] & [PERSON_NAME]'s Event Des…"
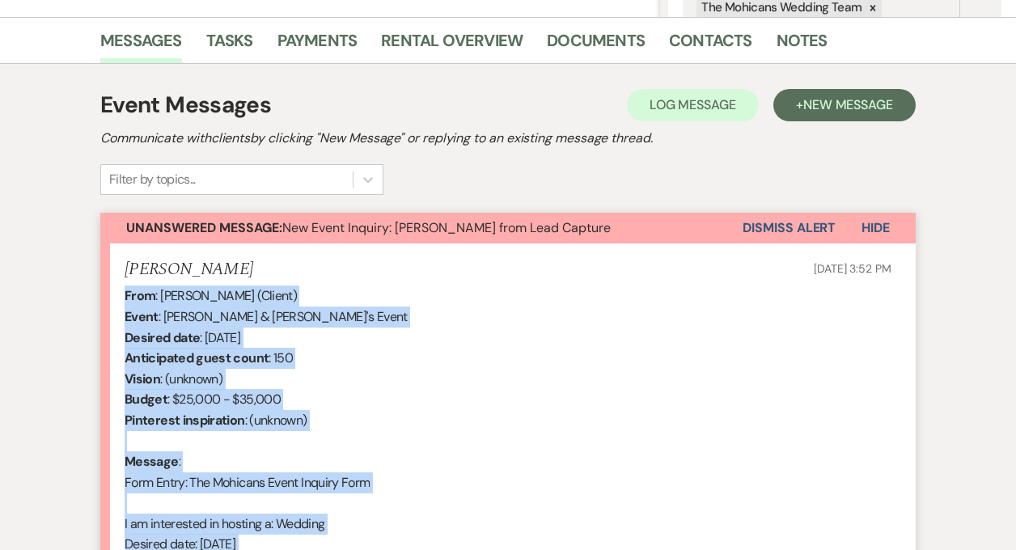
scroll to position [358, 0]
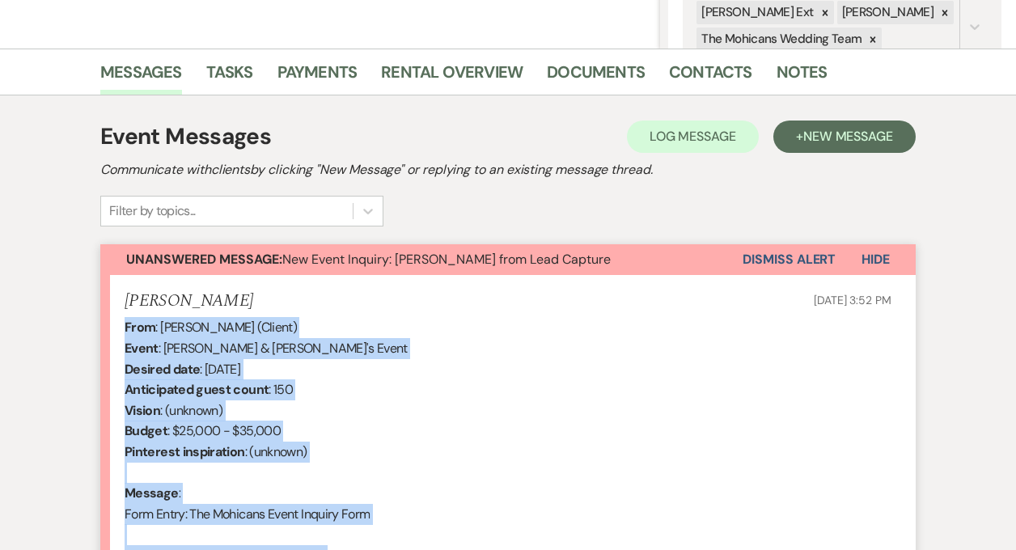
click at [755, 265] on button "Dismiss Alert" at bounding box center [789, 259] width 93 height 31
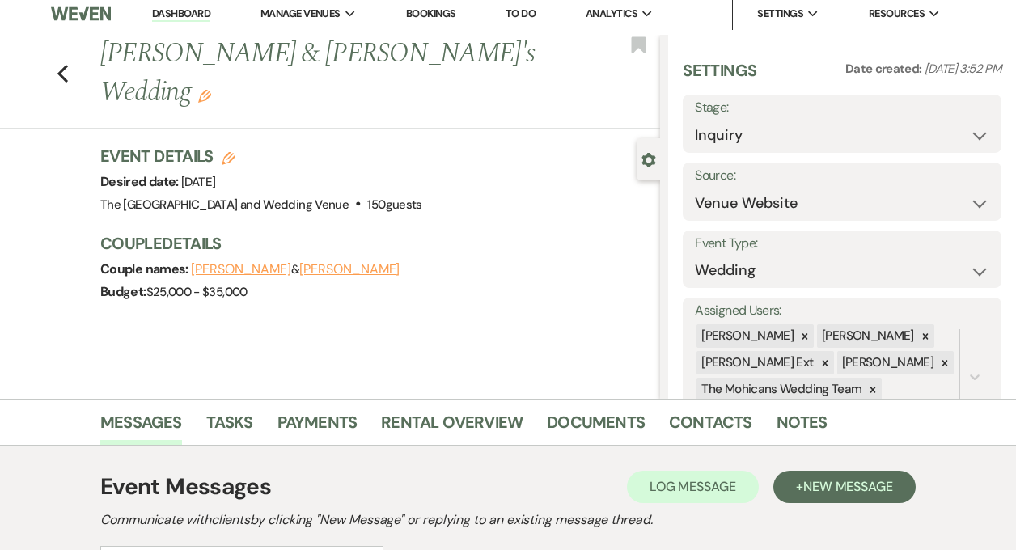
scroll to position [0, 0]
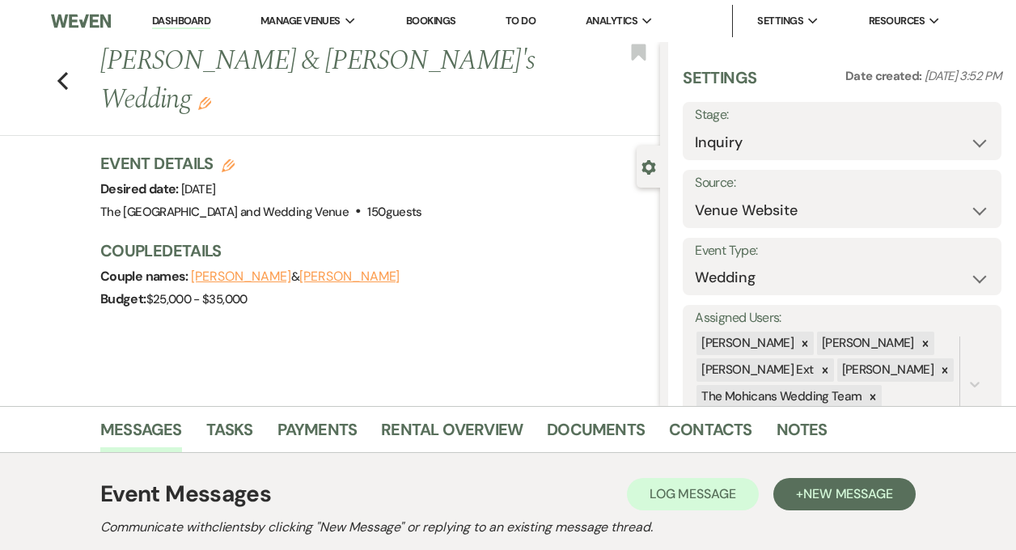
click at [180, 14] on link "Dashboard" at bounding box center [181, 21] width 58 height 15
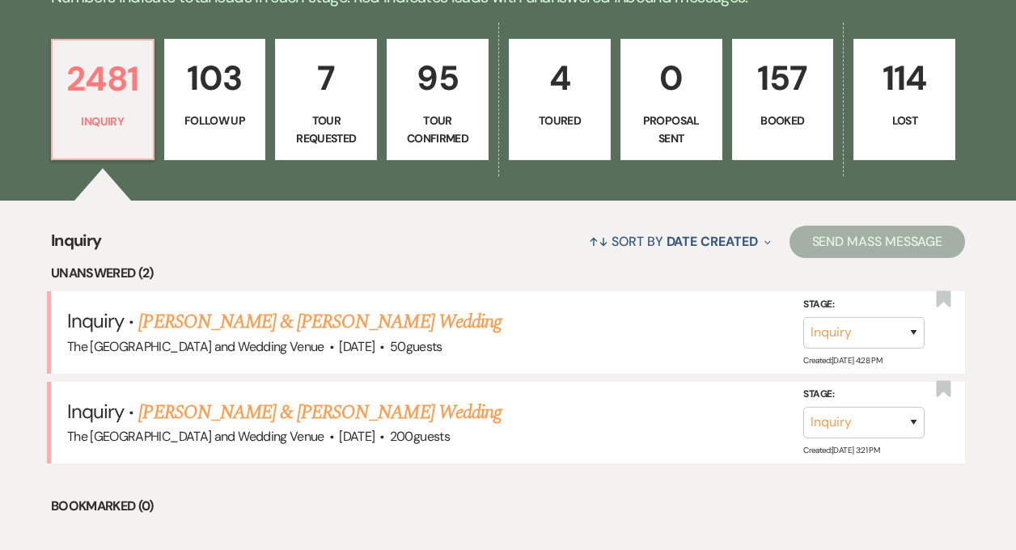
scroll to position [494, 0]
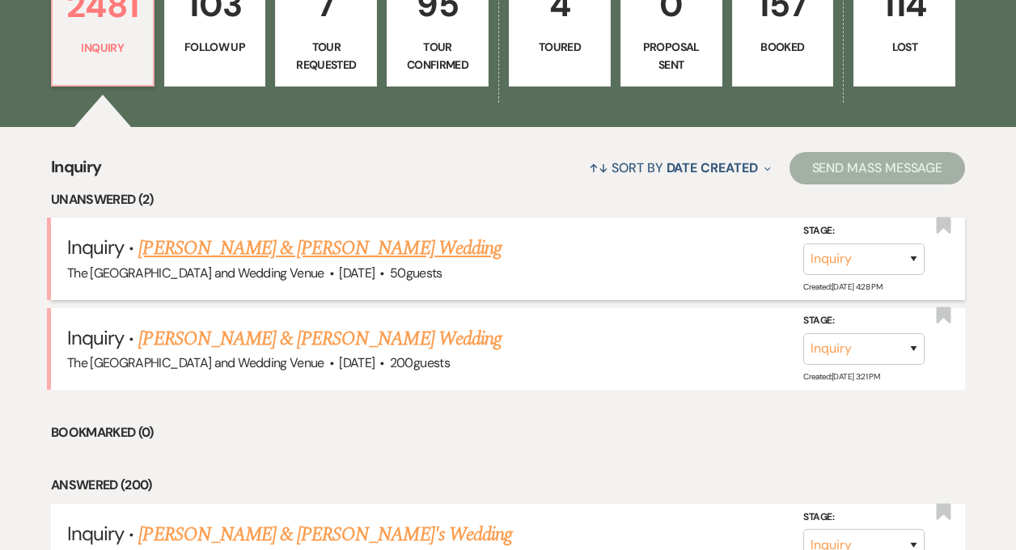
click at [346, 245] on link "[PERSON_NAME] & [PERSON_NAME] Wedding" at bounding box center [319, 248] width 362 height 29
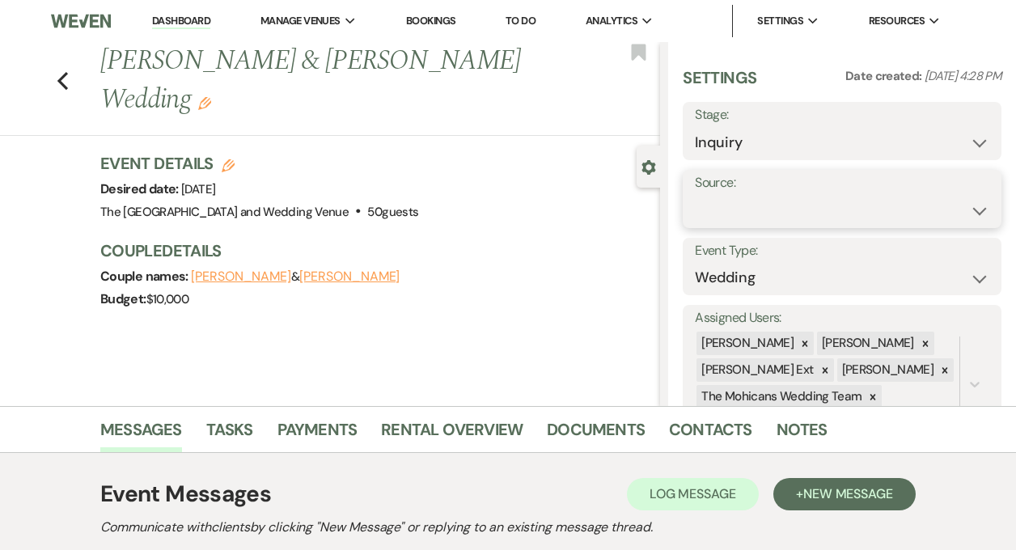
click at [744, 197] on select "Weven Venue Website Instagram Facebook Pinterest Google The Knot Wedding Wire H…" at bounding box center [842, 211] width 294 height 32
select select "5"
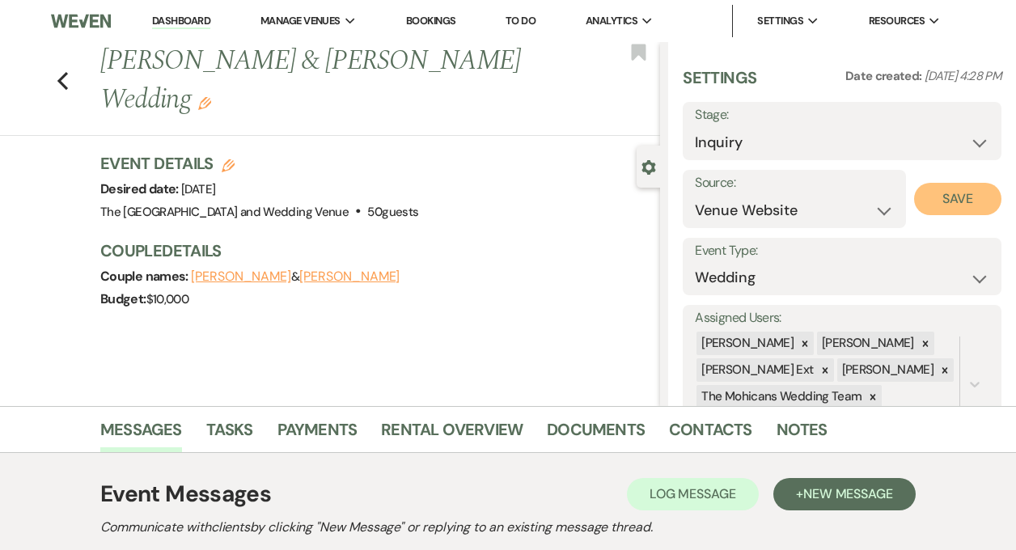
click at [931, 201] on button "Save" at bounding box center [957, 199] width 87 height 32
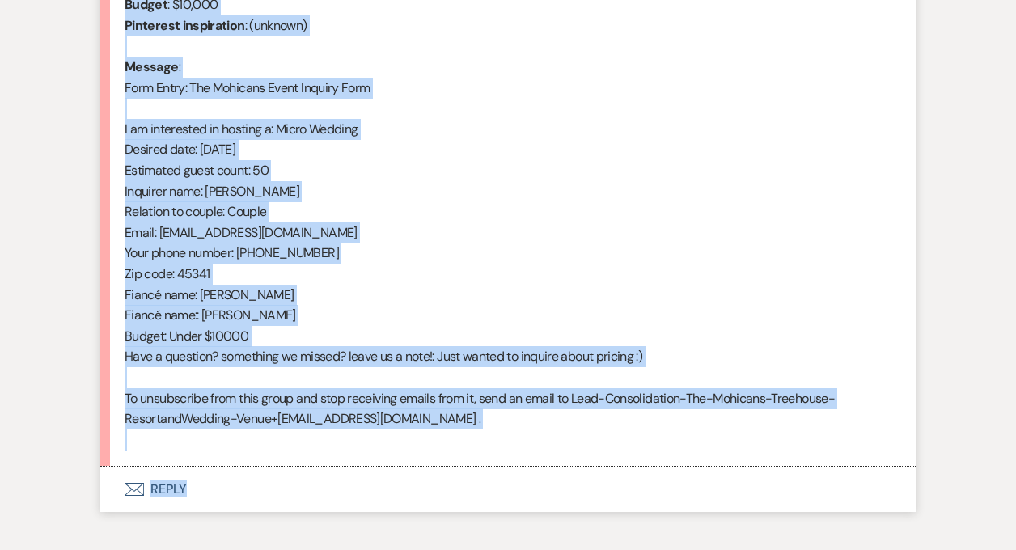
scroll to position [809, 0]
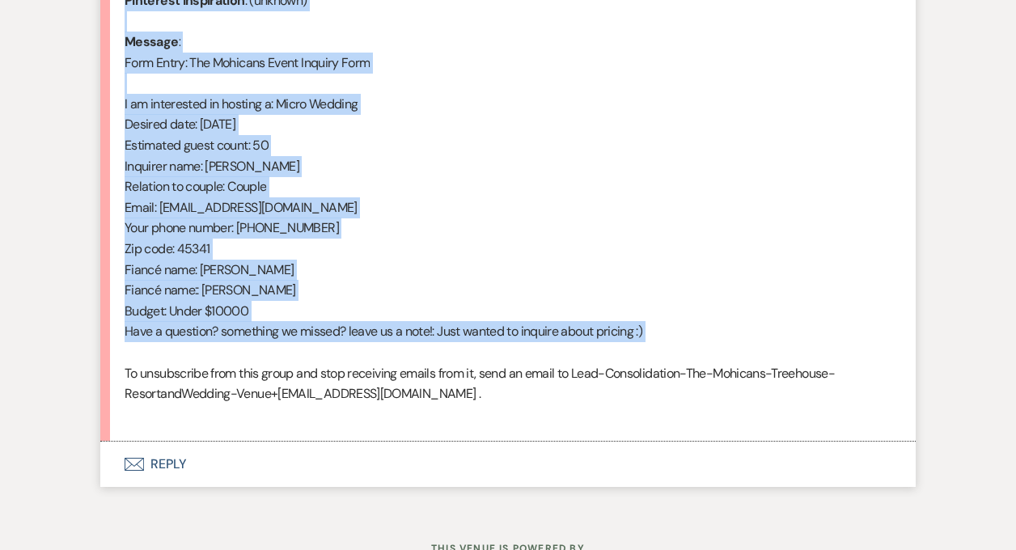
drag, startPoint x: 133, startPoint y: 374, endPoint x: 381, endPoint y: 349, distance: 249.6
click at [381, 349] on li "[PERSON_NAME] [DATE] 4:28 PM From : [PERSON_NAME] (Client) Event : [PERSON_NAME…" at bounding box center [507, 133] width 815 height 619
copy div "From : [PERSON_NAME] (Client) Event : [PERSON_NAME] & [PERSON_NAME] Event Desir…"
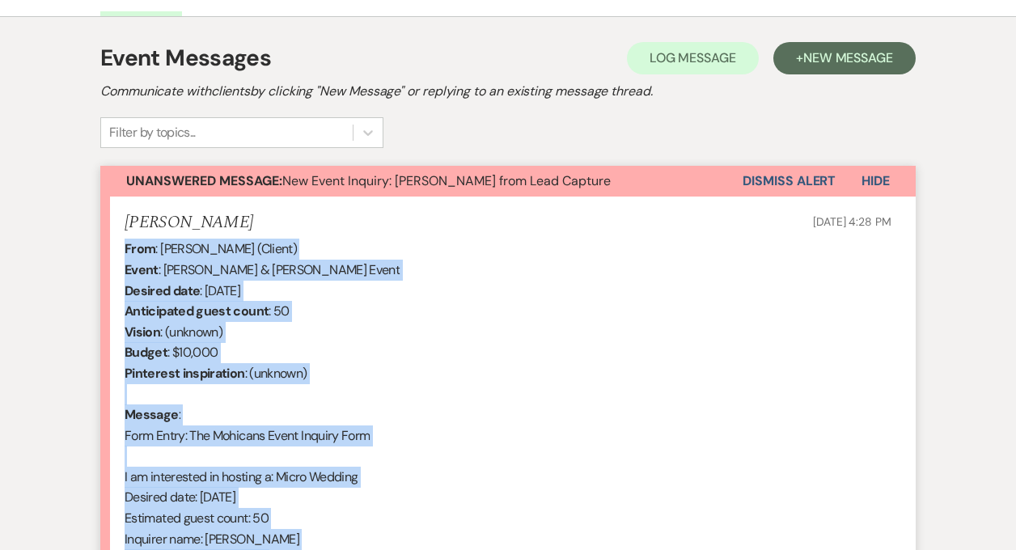
scroll to position [406, 0]
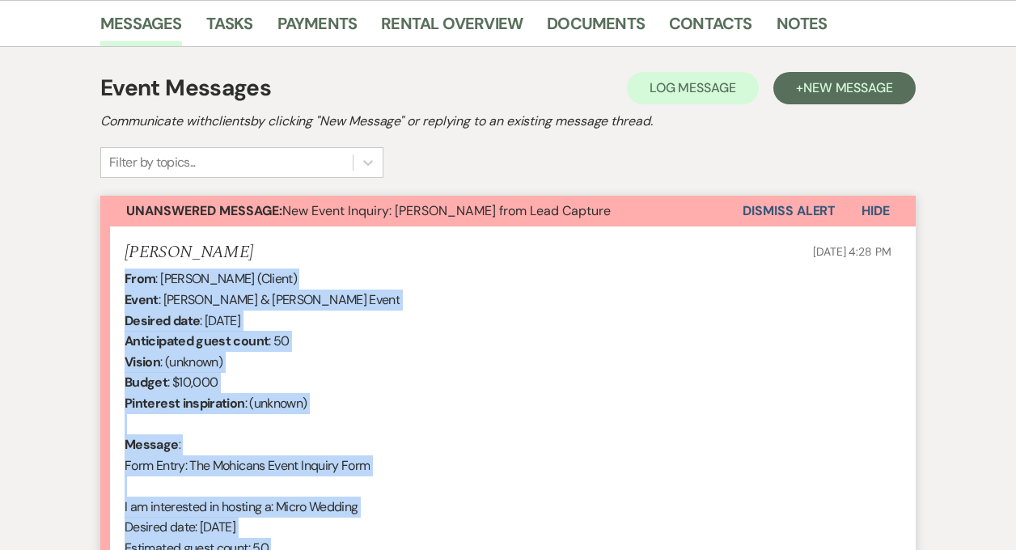
click at [801, 214] on button "Dismiss Alert" at bounding box center [789, 211] width 93 height 31
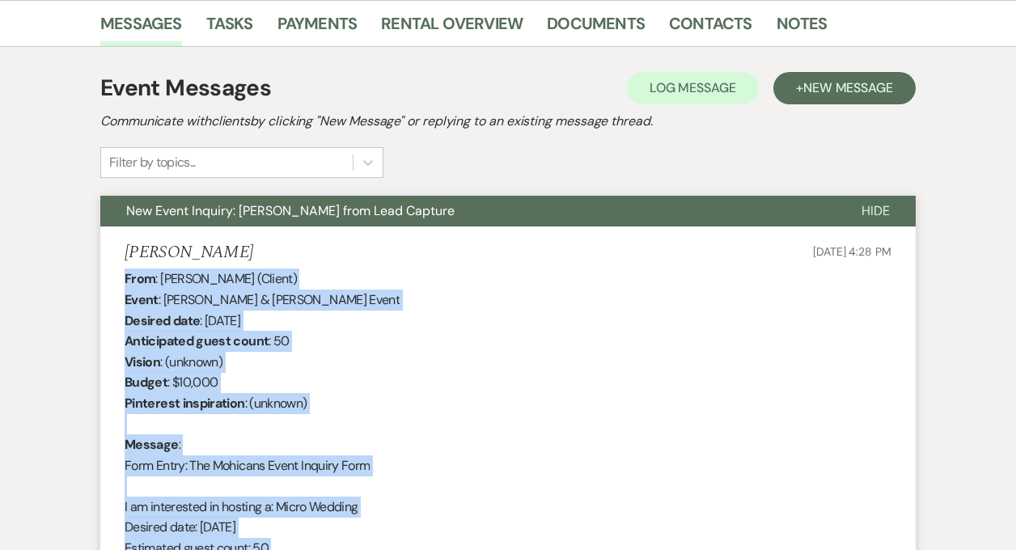
scroll to position [0, 0]
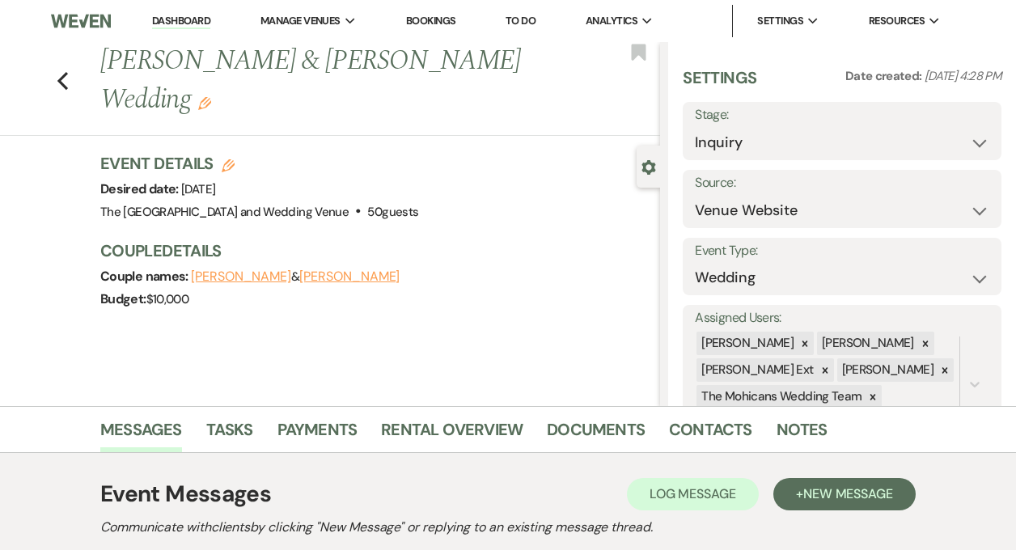
click at [184, 19] on link "Dashboard" at bounding box center [181, 21] width 58 height 15
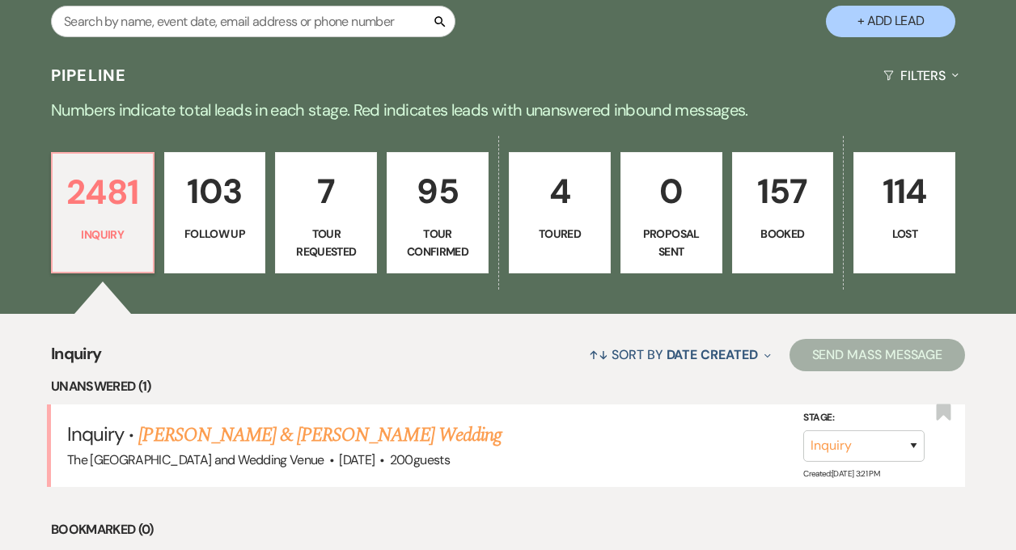
scroll to position [523, 0]
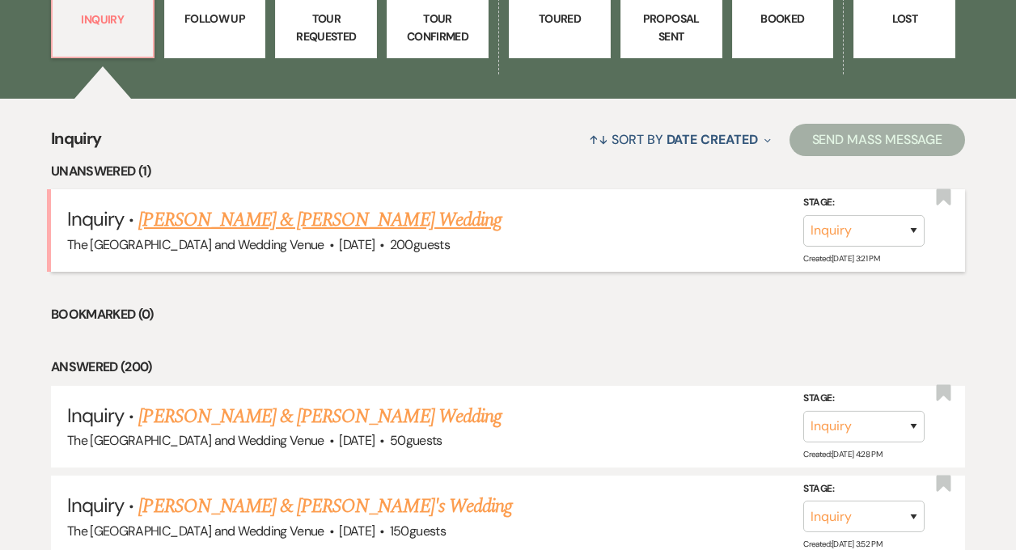
click at [348, 219] on link "[PERSON_NAME] & [PERSON_NAME] Wedding" at bounding box center [319, 219] width 362 height 29
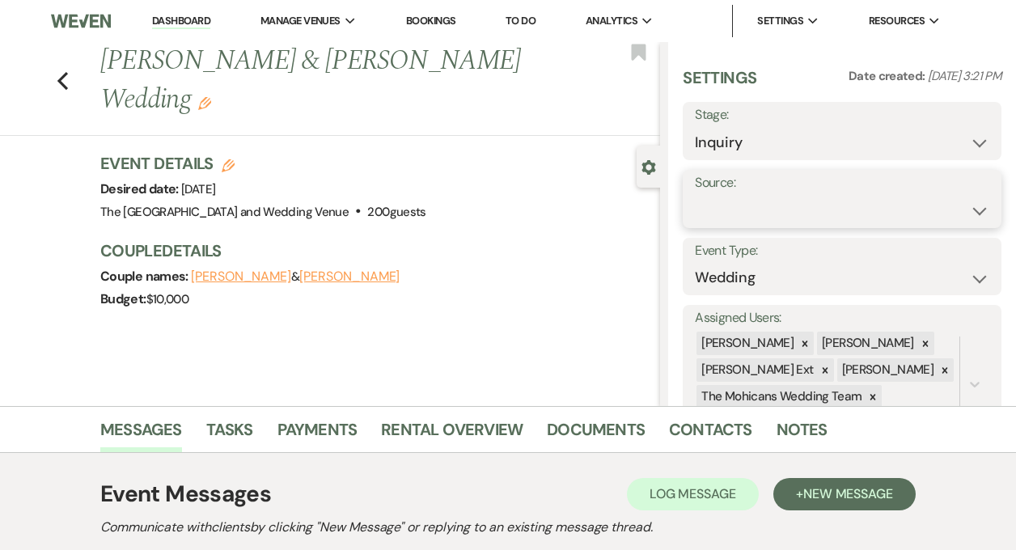
click at [728, 208] on select "Weven Venue Website Instagram Facebook Pinterest Google The Knot Wedding Wire H…" at bounding box center [842, 211] width 294 height 32
select select "5"
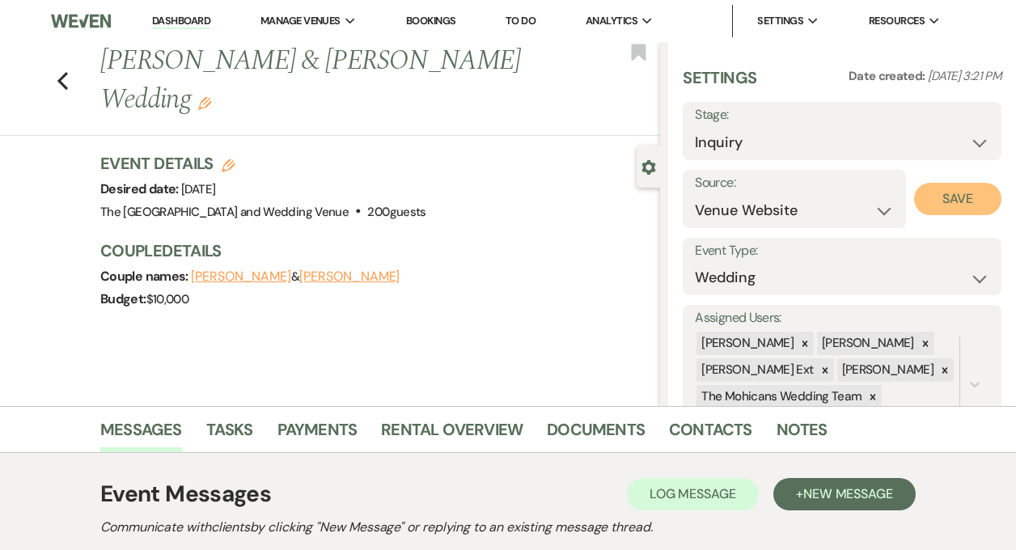
click at [915, 200] on button "Save" at bounding box center [957, 199] width 87 height 32
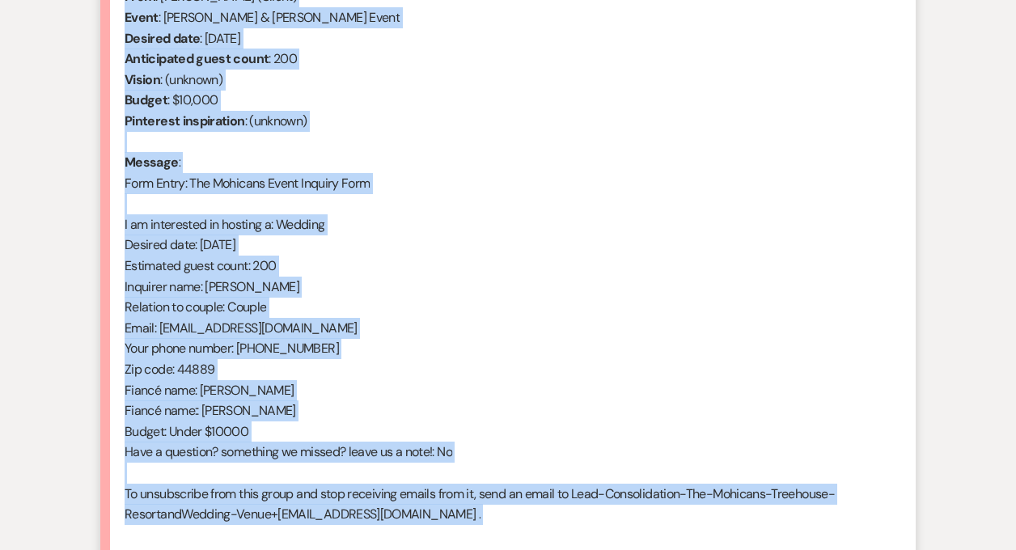
scroll to position [724, 0]
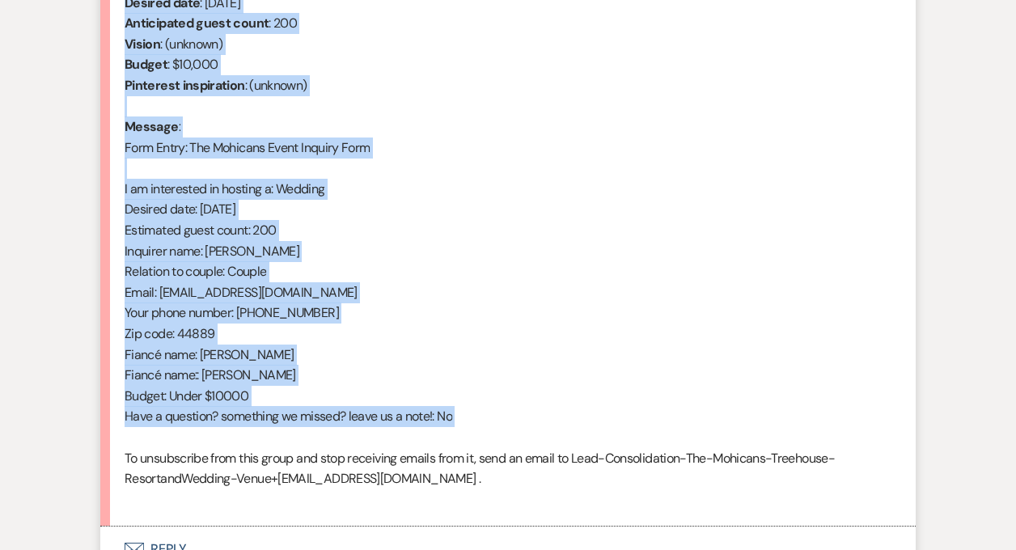
drag, startPoint x: 124, startPoint y: 128, endPoint x: 397, endPoint y: 436, distance: 412.0
click at [397, 436] on div "From : [PERSON_NAME] (Client) Event : [PERSON_NAME] & [PERSON_NAME] Event Desir…" at bounding box center [508, 230] width 767 height 559
copy div "From : [PERSON_NAME] (Client) Event : [PERSON_NAME] & [PERSON_NAME] Event Desir…"
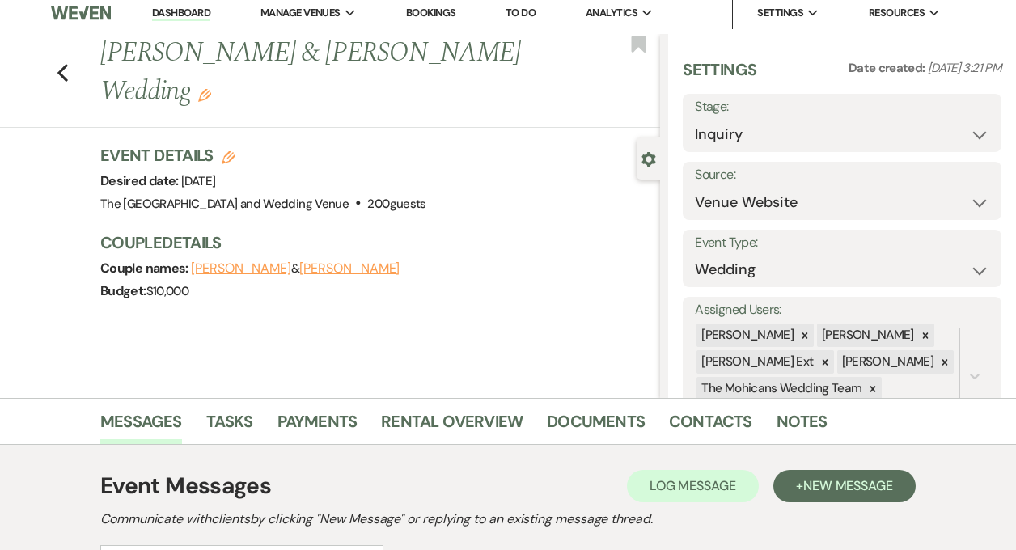
scroll to position [0, 0]
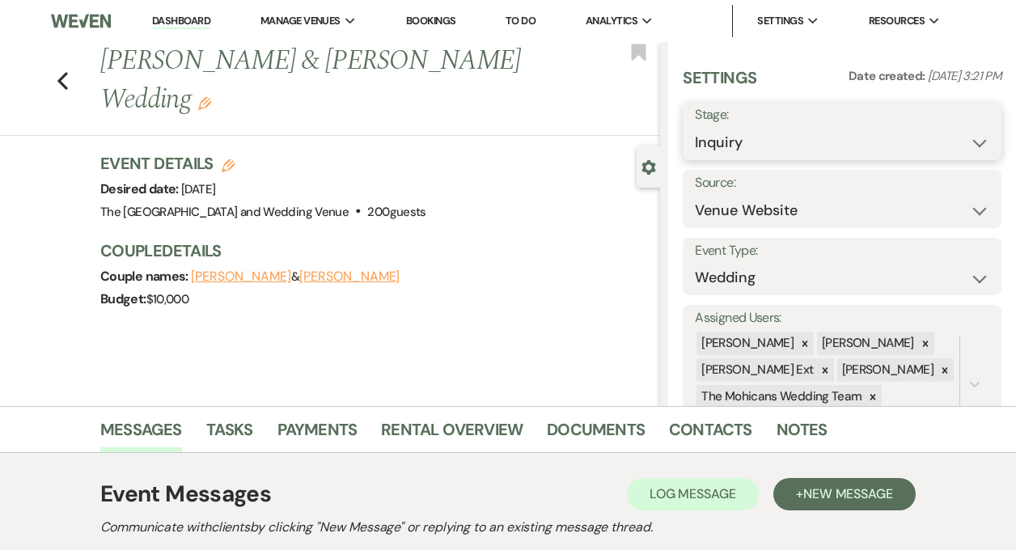
click at [781, 145] on select "Inquiry Follow Up Tour Requested Tour Confirmed Toured Proposal Sent Booked Lost" at bounding box center [842, 143] width 294 height 32
select select "9"
click at [948, 136] on button "Save" at bounding box center [969, 131] width 66 height 32
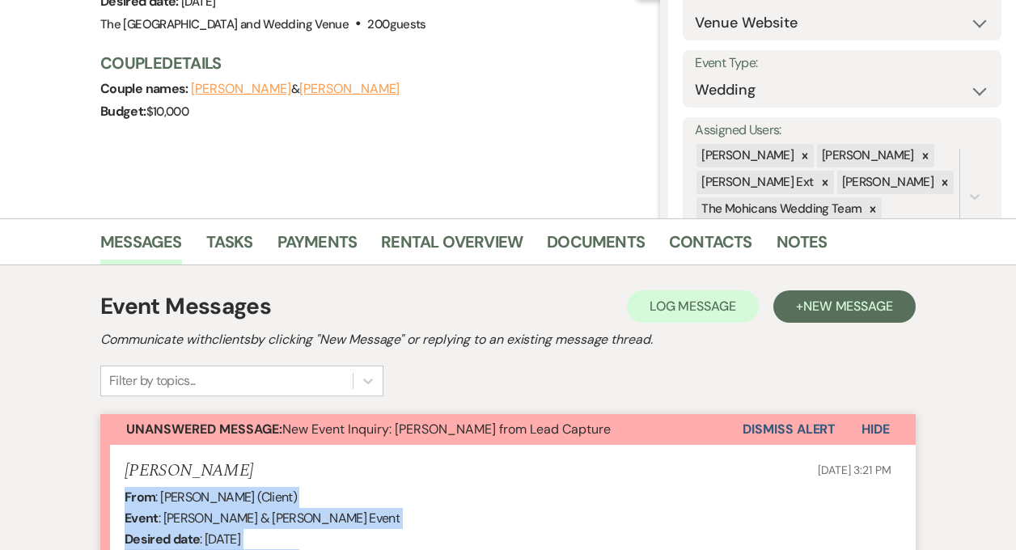
scroll to position [261, 0]
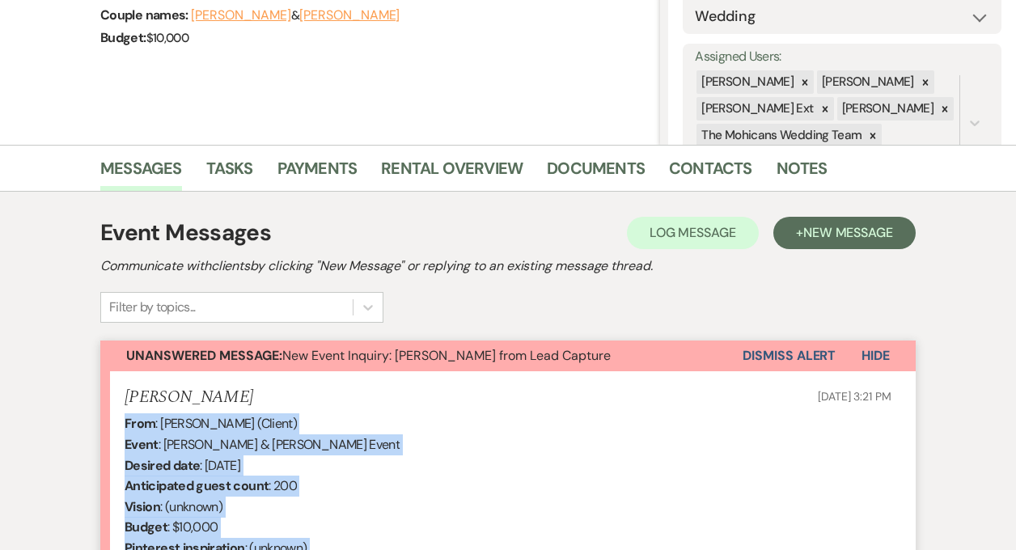
click at [760, 352] on button "Dismiss Alert" at bounding box center [789, 356] width 93 height 31
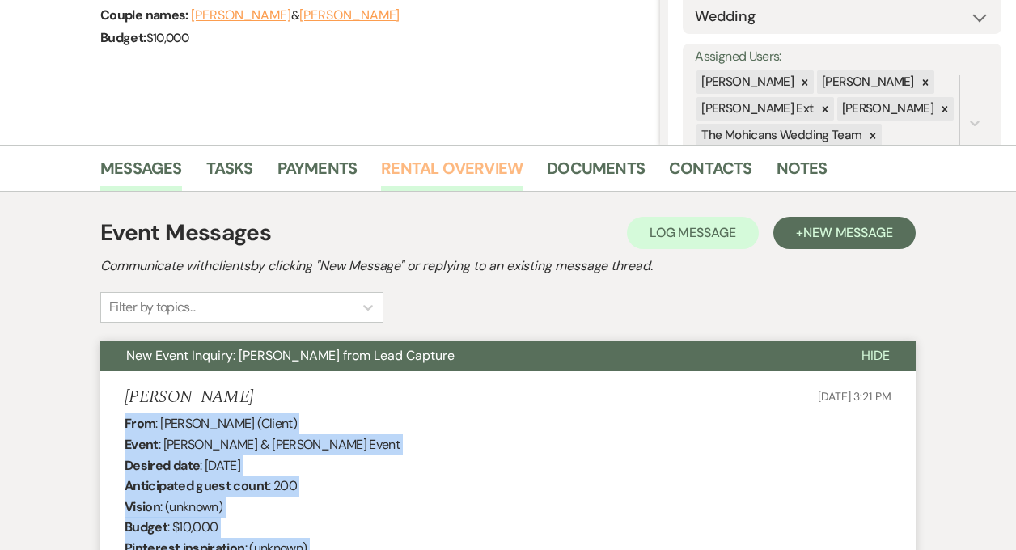
scroll to position [0, 0]
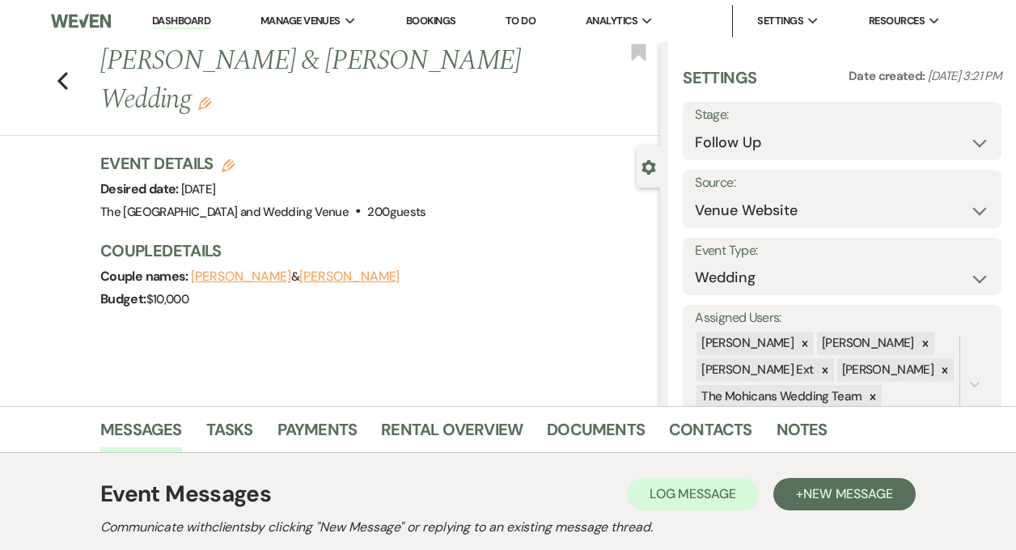
click at [188, 16] on link "Dashboard" at bounding box center [181, 21] width 58 height 15
